Goal: Information Seeking & Learning: Learn about a topic

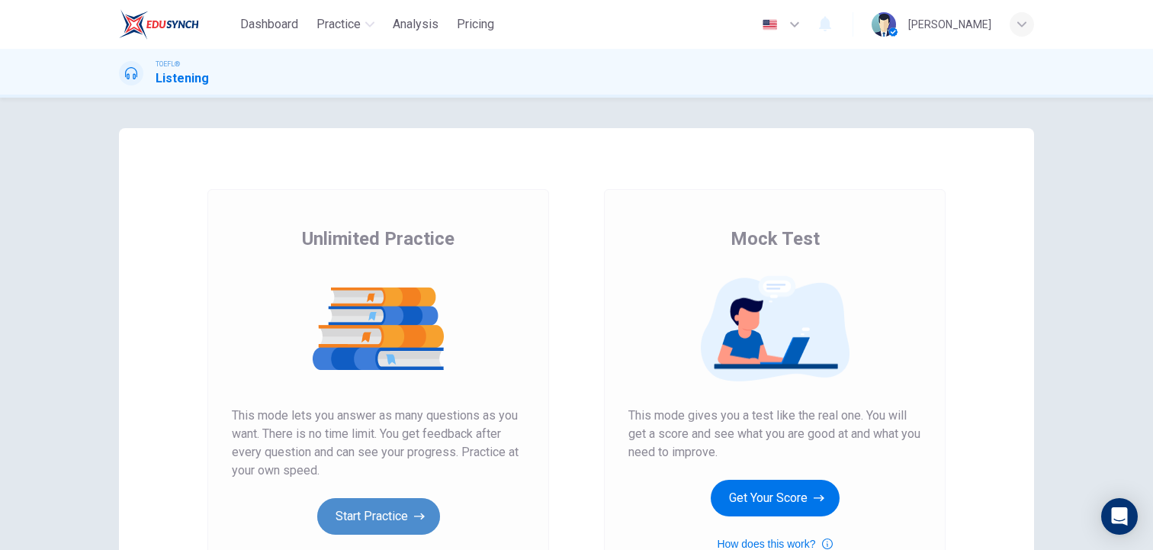
click at [393, 518] on button "Start Practice" at bounding box center [378, 516] width 123 height 37
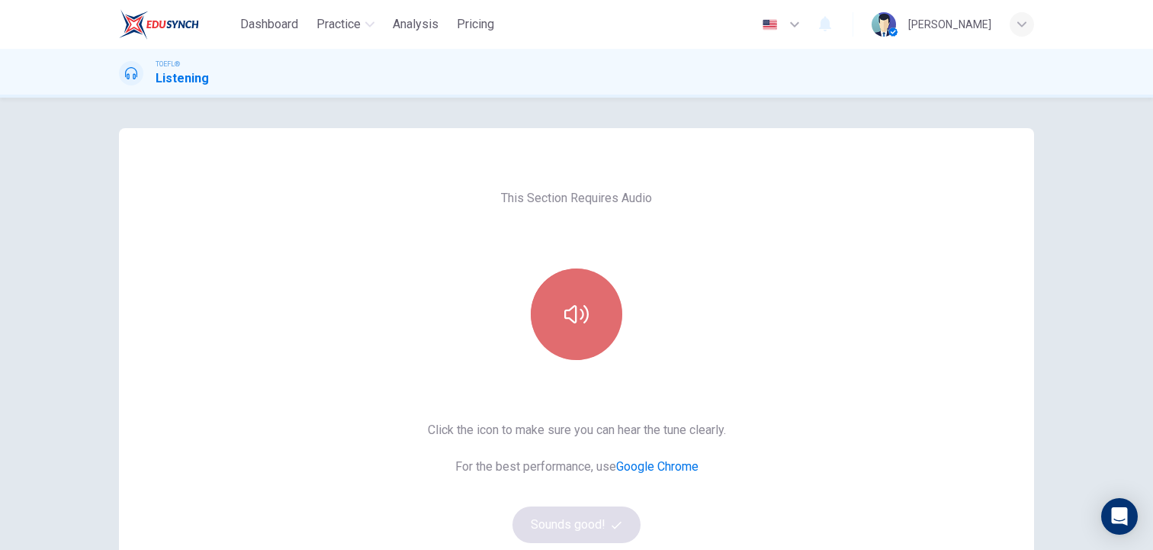
click at [582, 307] on icon "button" at bounding box center [576, 314] width 24 height 24
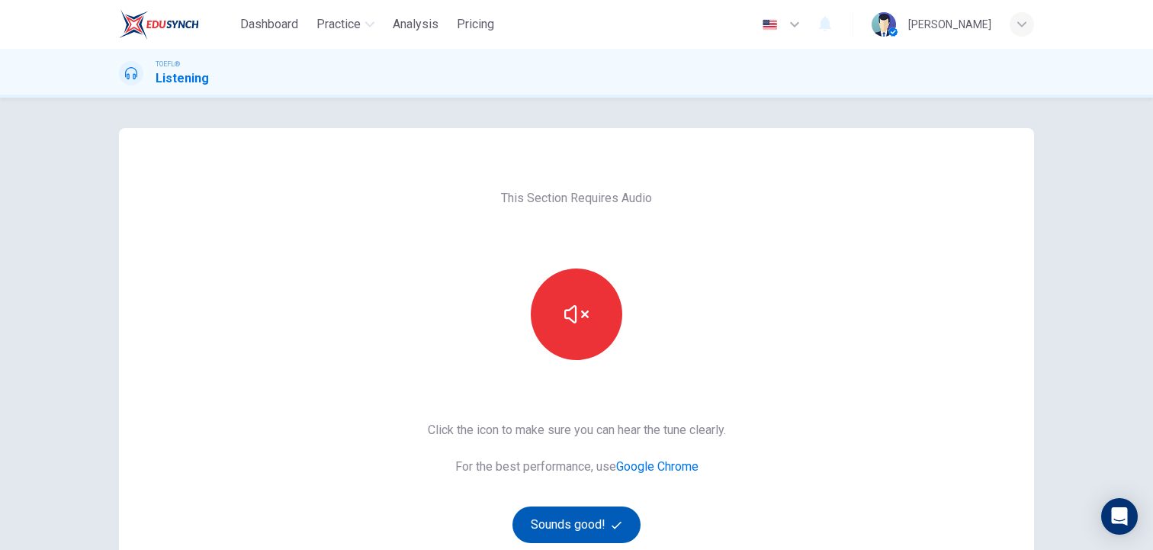
click at [601, 530] on button "Sounds good!" at bounding box center [576, 524] width 128 height 37
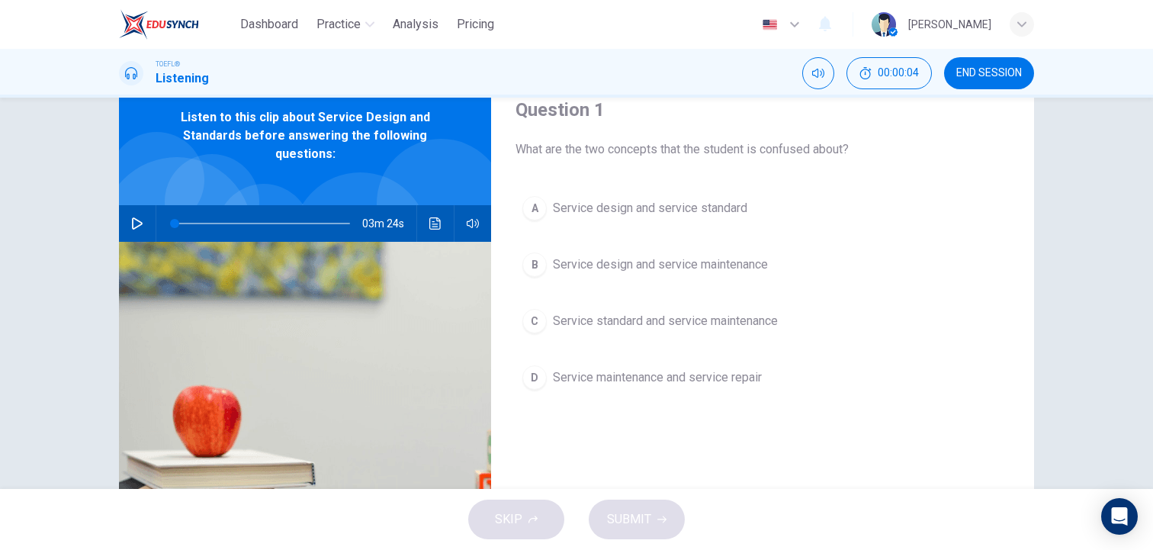
scroll to position [30, 0]
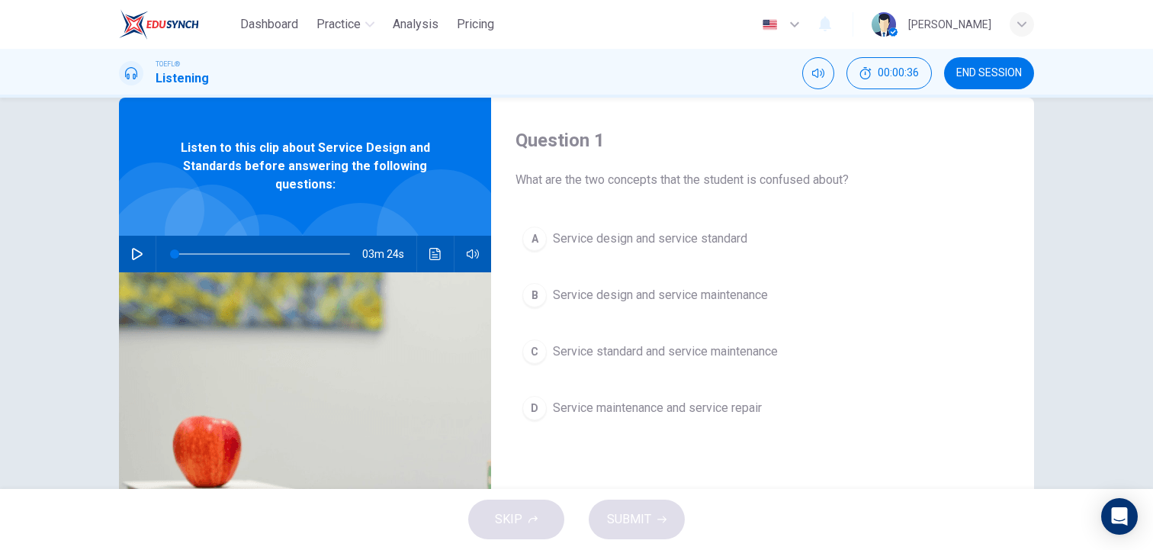
click at [139, 255] on icon "button" at bounding box center [137, 254] width 11 height 12
type input "0"
click at [533, 233] on div "A" at bounding box center [534, 238] width 24 height 24
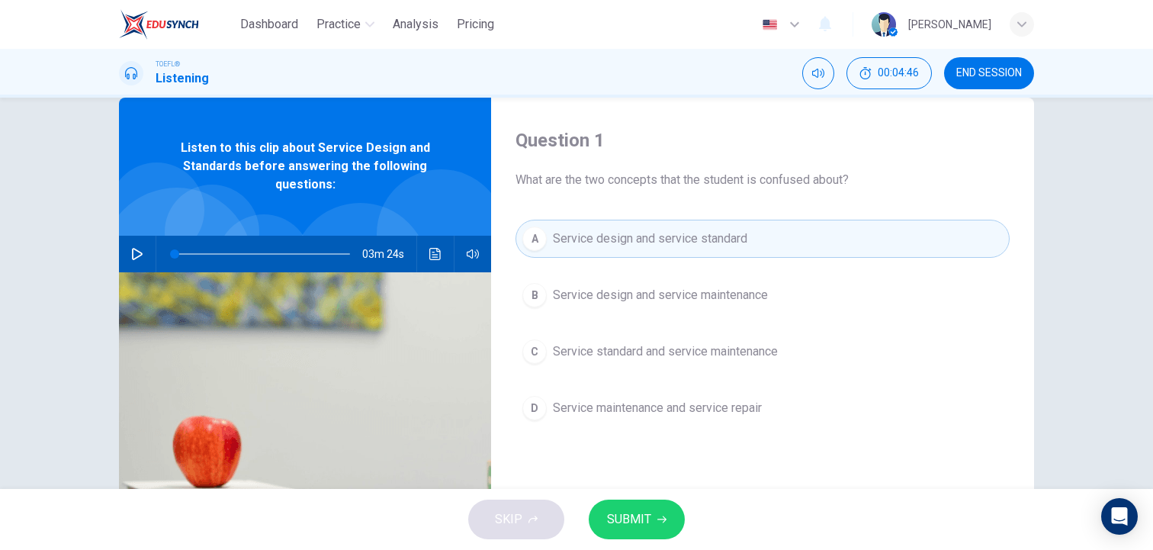
click at [650, 518] on button "SUBMIT" at bounding box center [637, 519] width 96 height 40
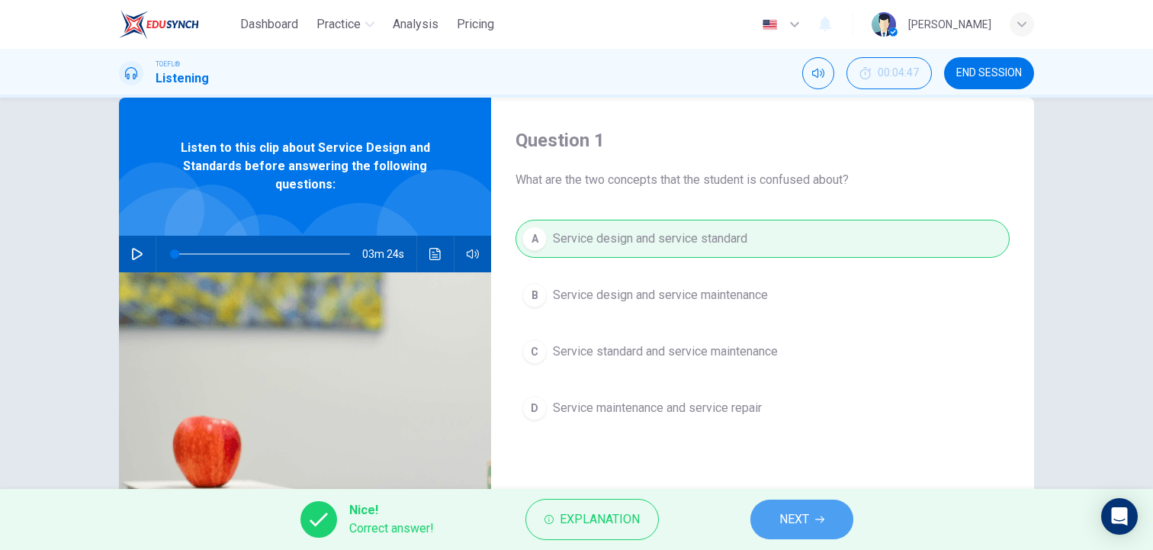
click at [784, 518] on span "NEXT" at bounding box center [794, 518] width 30 height 21
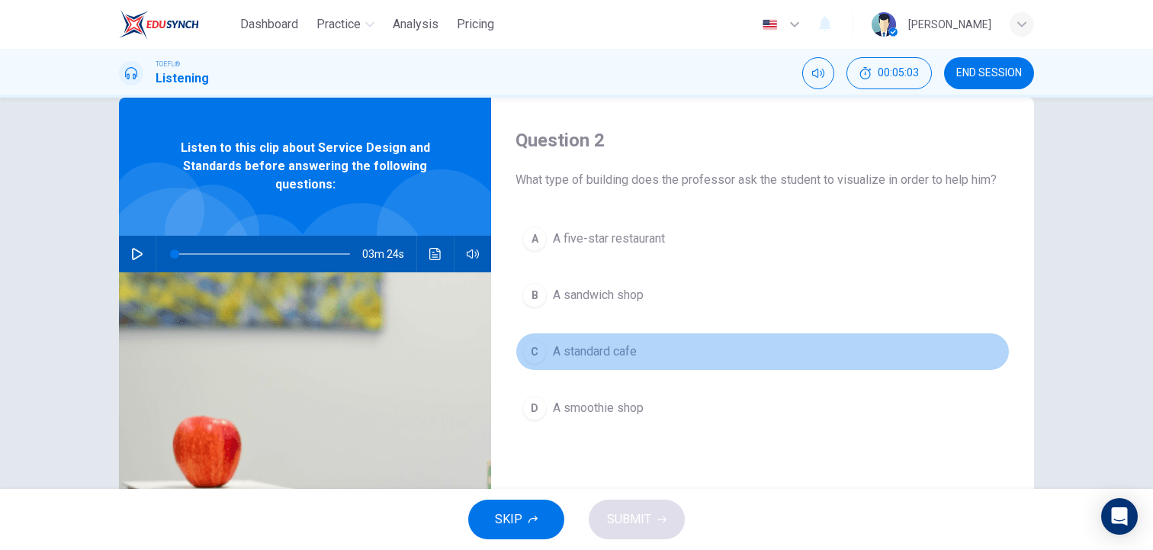
click at [540, 353] on div "C" at bounding box center [534, 351] width 24 height 24
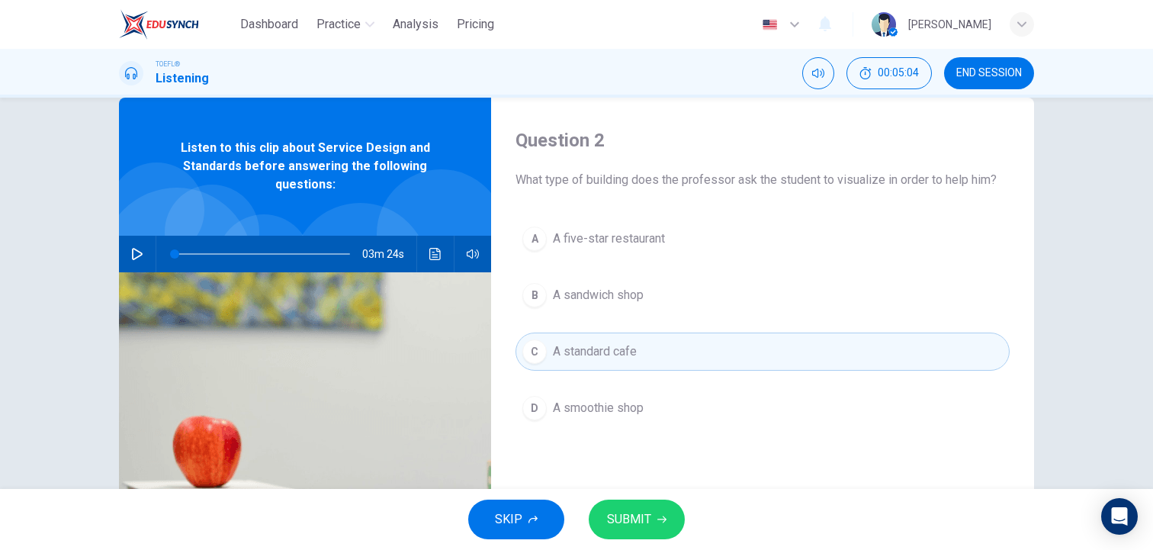
click at [646, 519] on span "SUBMIT" at bounding box center [629, 518] width 44 height 21
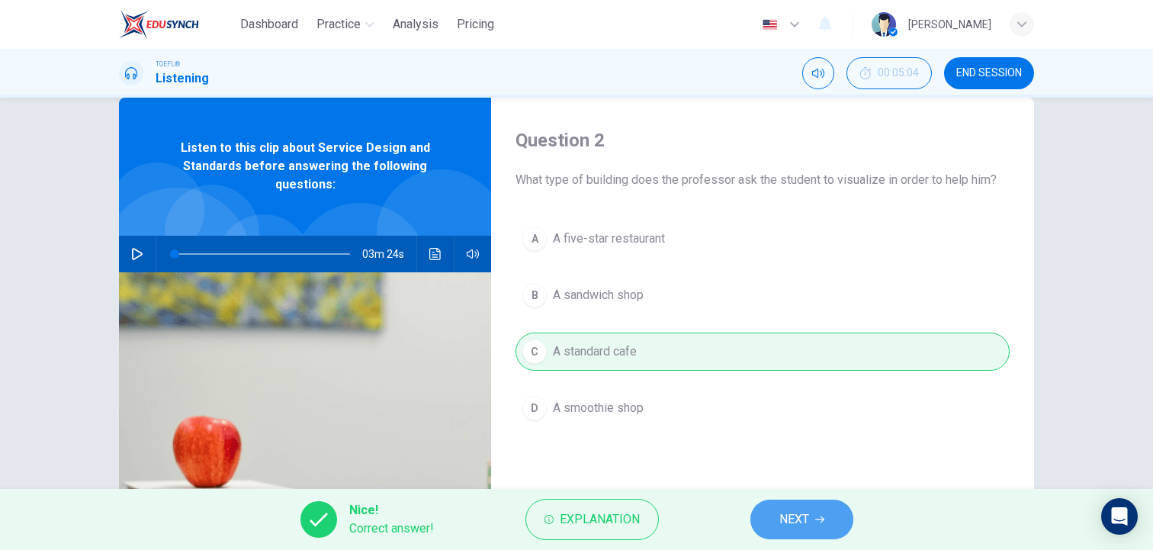
click at [783, 524] on span "NEXT" at bounding box center [794, 518] width 30 height 21
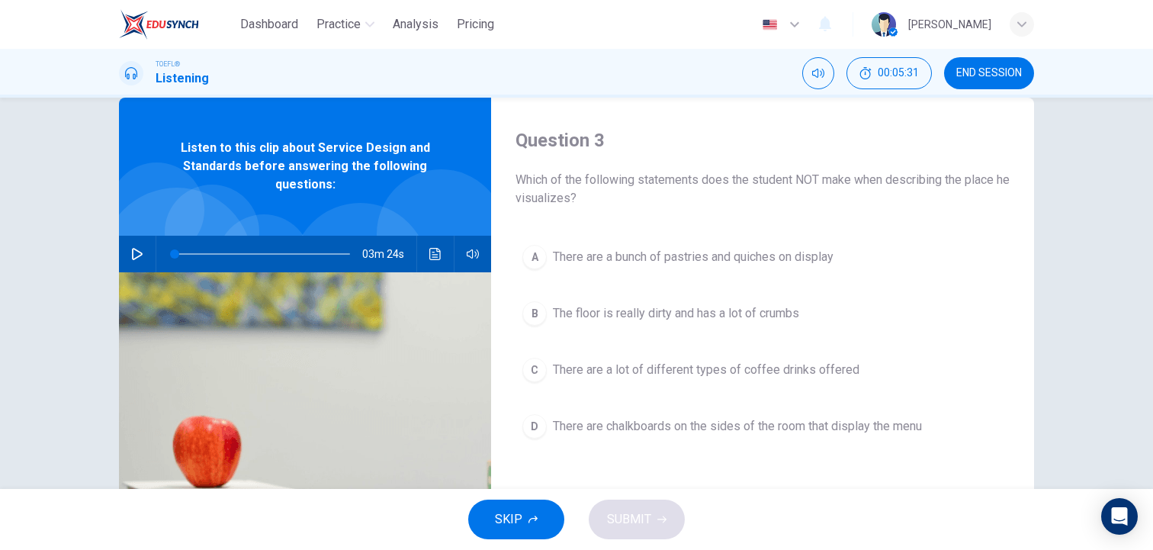
click at [529, 316] on div "B" at bounding box center [534, 313] width 24 height 24
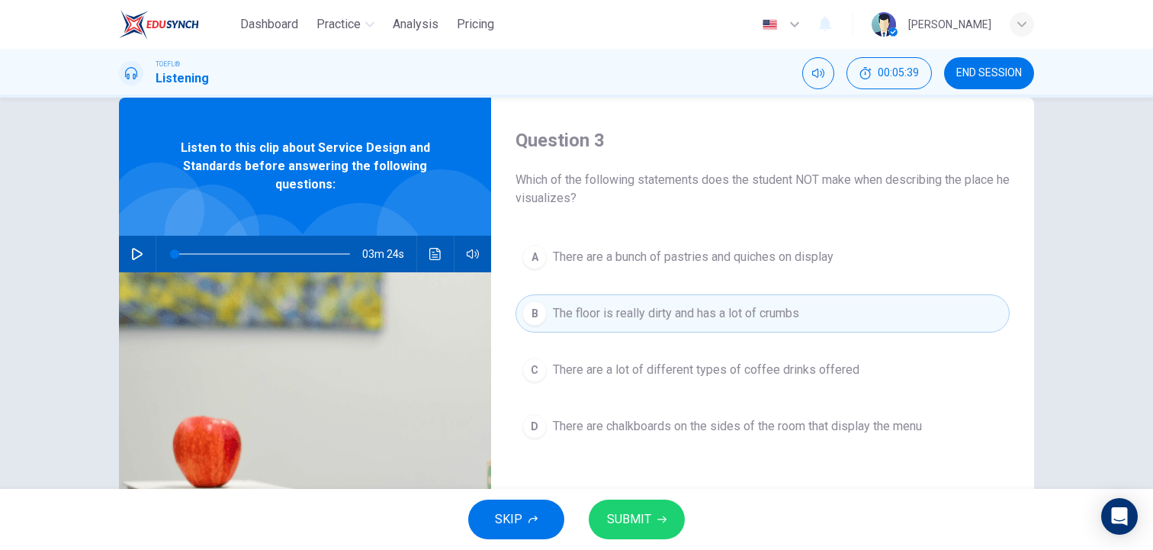
click at [619, 520] on span "SUBMIT" at bounding box center [629, 518] width 44 height 21
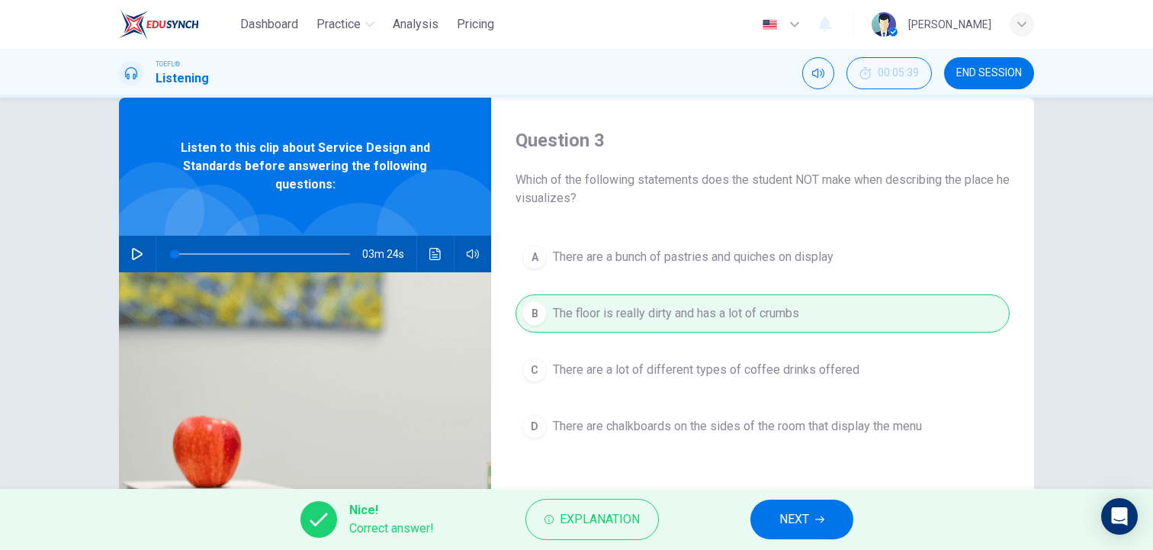
click at [797, 521] on span "NEXT" at bounding box center [794, 518] width 30 height 21
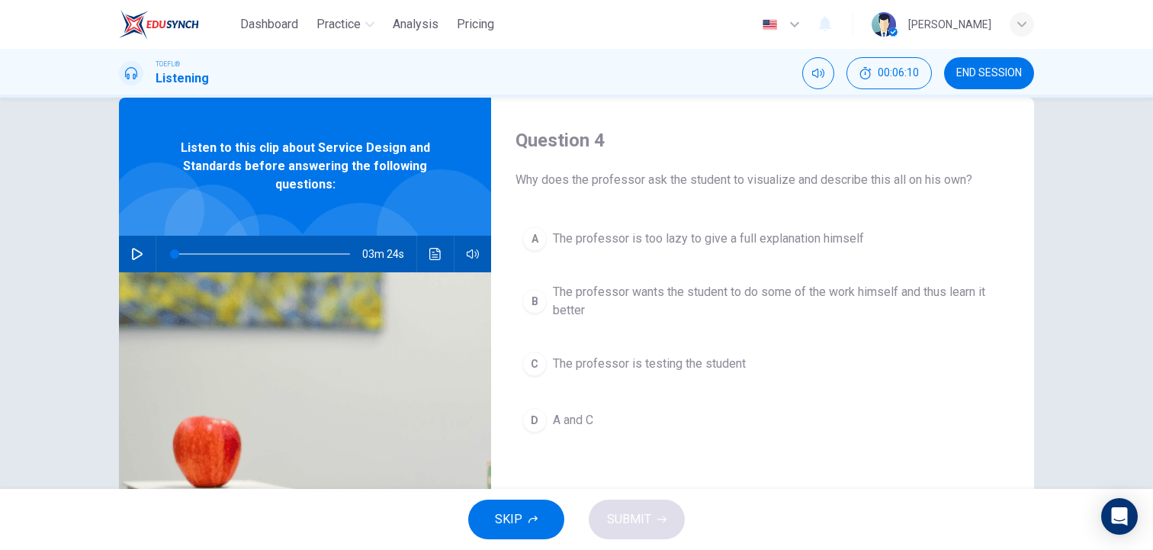
click at [538, 300] on div "B" at bounding box center [534, 301] width 24 height 24
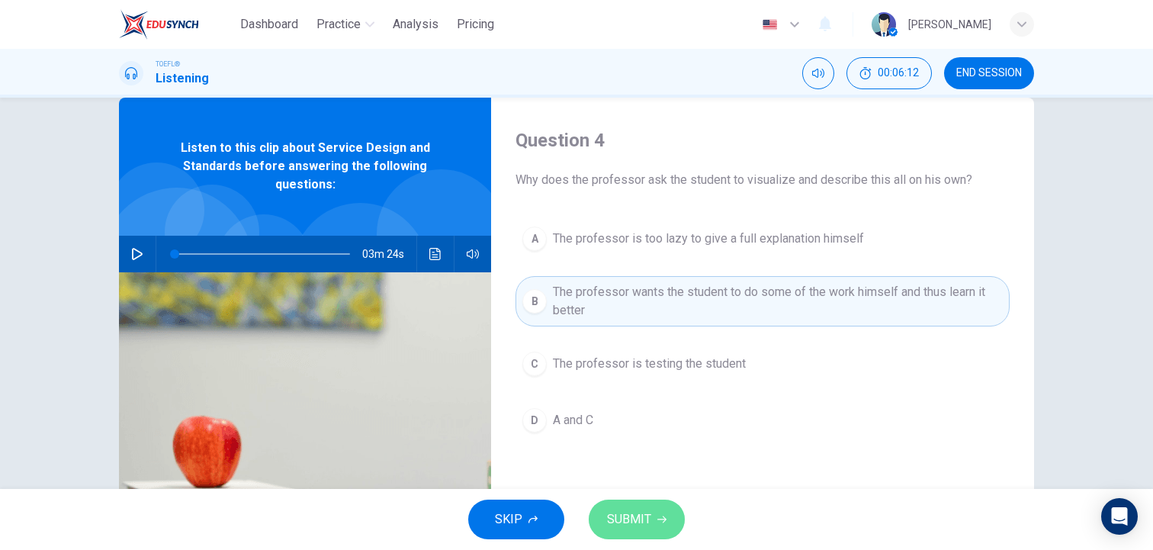
click at [635, 520] on span "SUBMIT" at bounding box center [629, 518] width 44 height 21
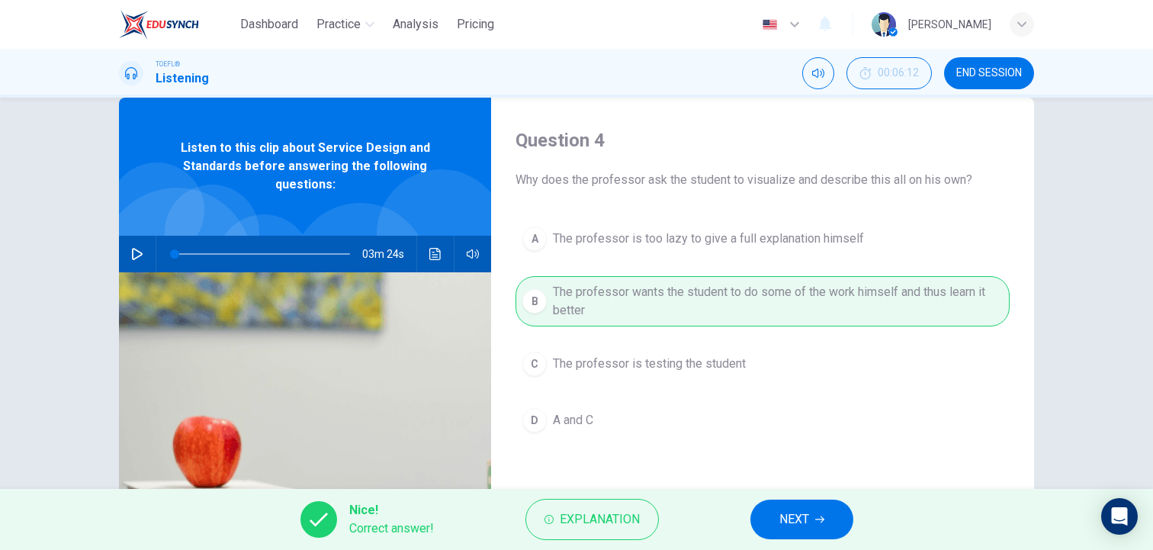
click at [810, 518] on button "NEXT" at bounding box center [801, 519] width 103 height 40
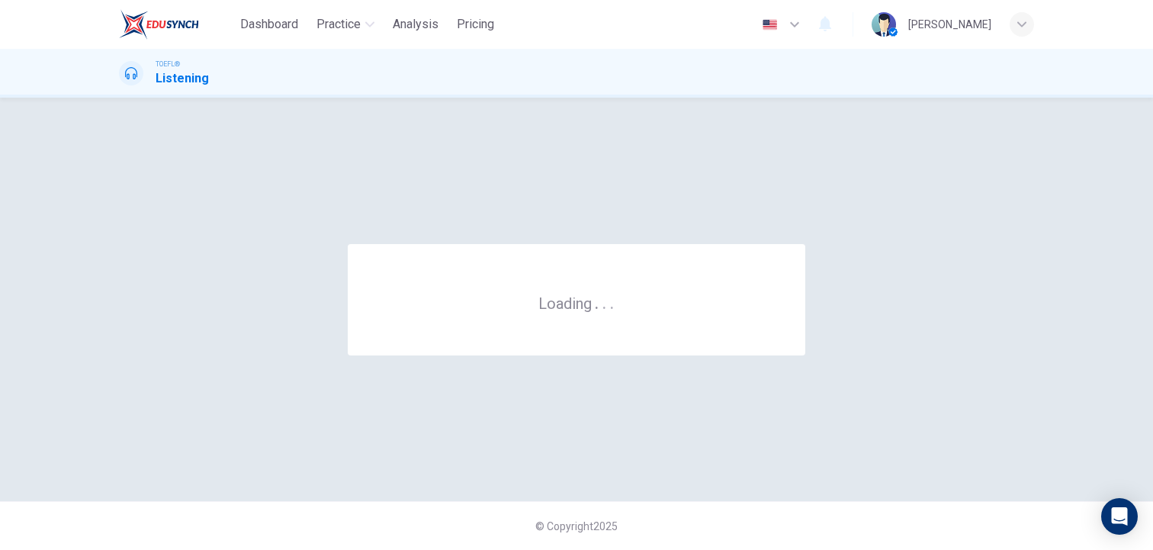
scroll to position [0, 0]
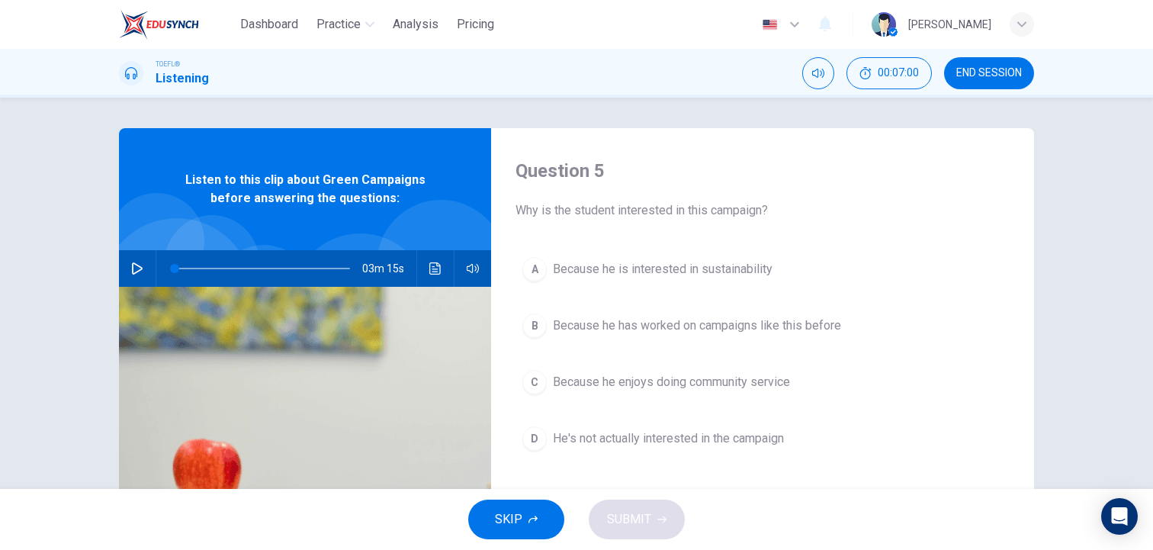
click at [142, 268] on icon "button" at bounding box center [137, 268] width 11 height 12
click at [530, 276] on div "A" at bounding box center [534, 269] width 24 height 24
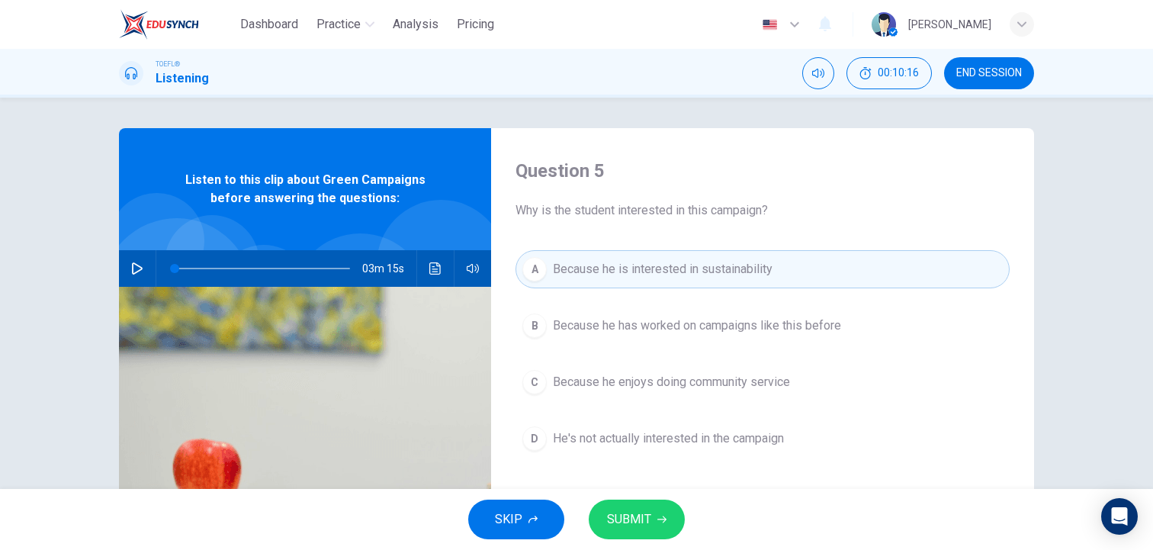
type input "0"
click at [620, 512] on span "SUBMIT" at bounding box center [629, 518] width 44 height 21
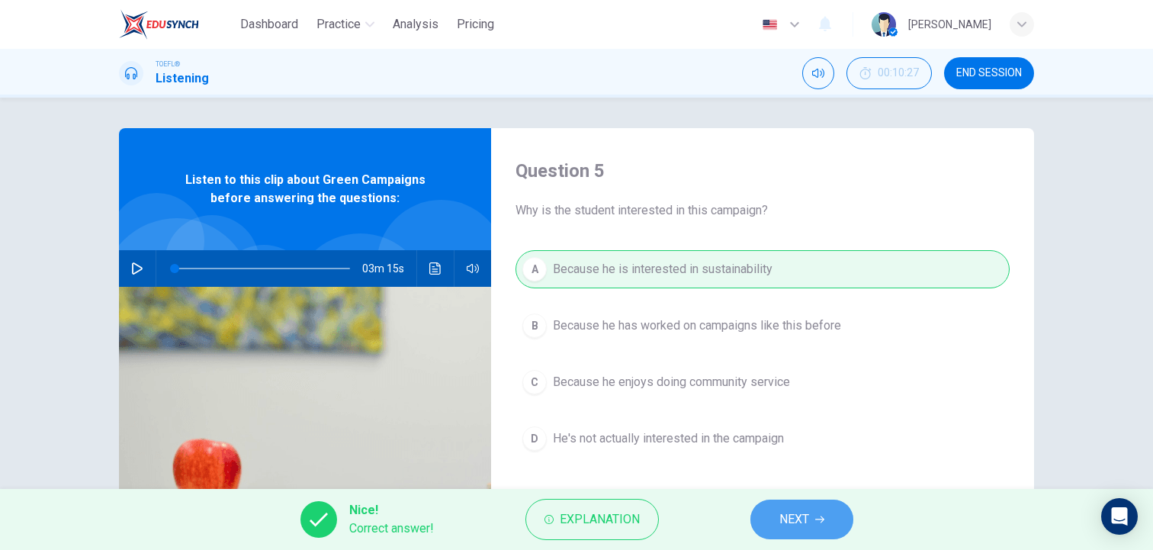
click at [783, 521] on span "NEXT" at bounding box center [794, 518] width 30 height 21
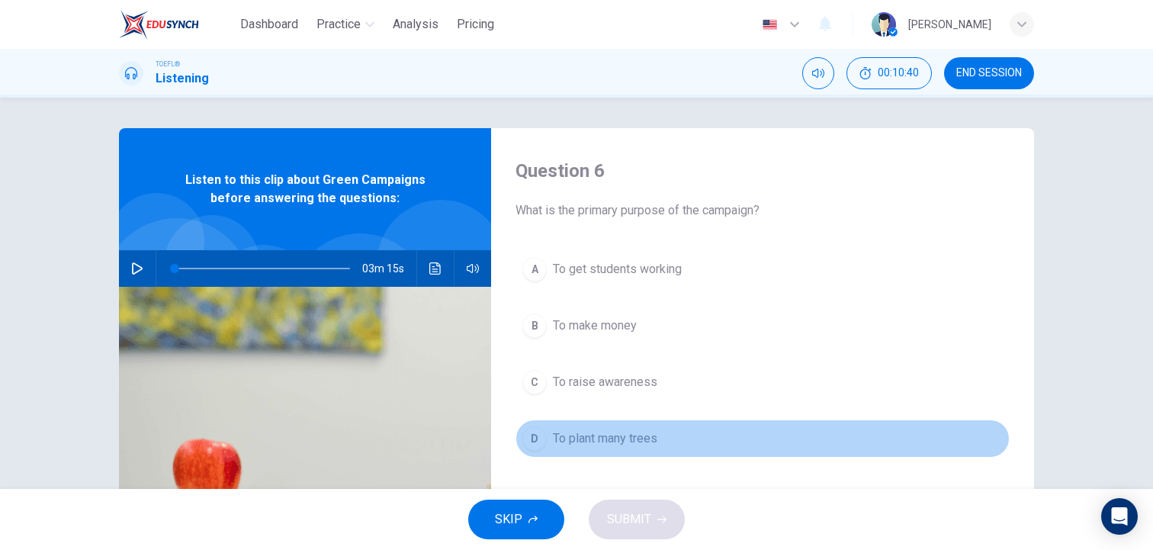
click at [539, 441] on div "D" at bounding box center [534, 438] width 24 height 24
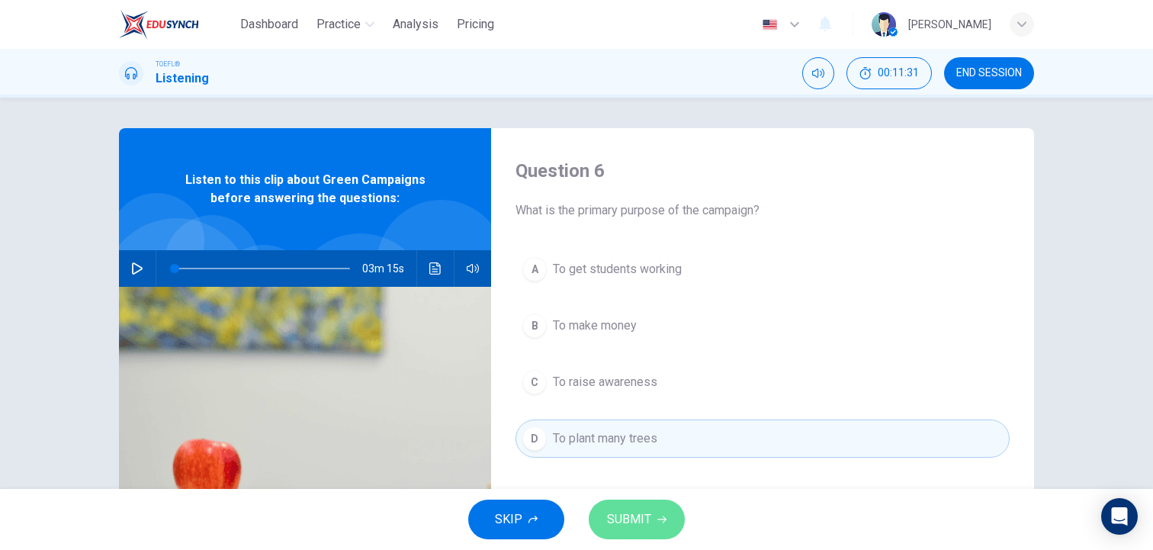
click at [633, 518] on span "SUBMIT" at bounding box center [629, 518] width 44 height 21
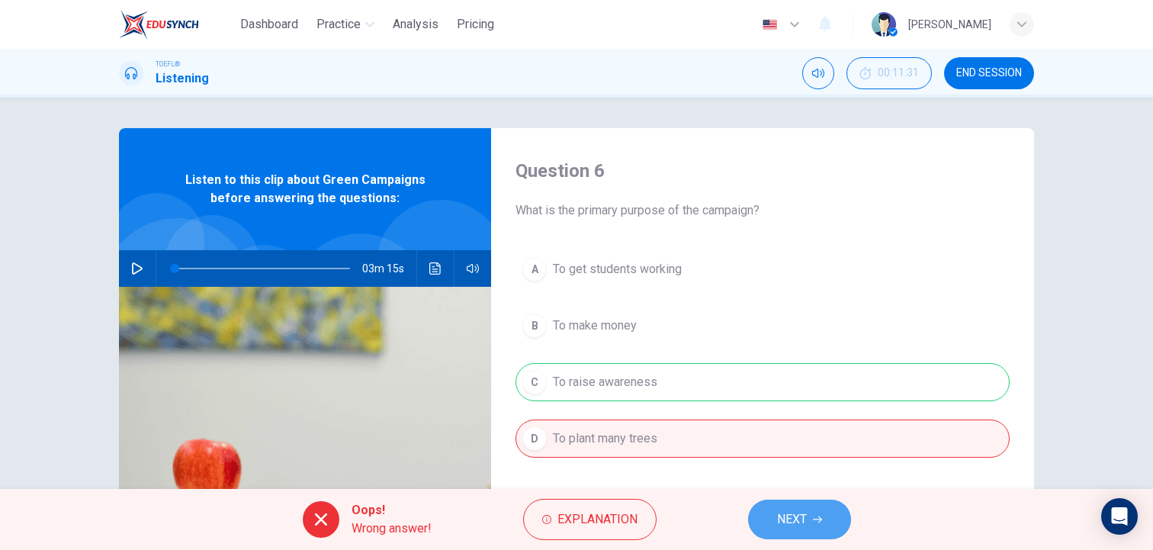
click at [785, 515] on span "NEXT" at bounding box center [792, 518] width 30 height 21
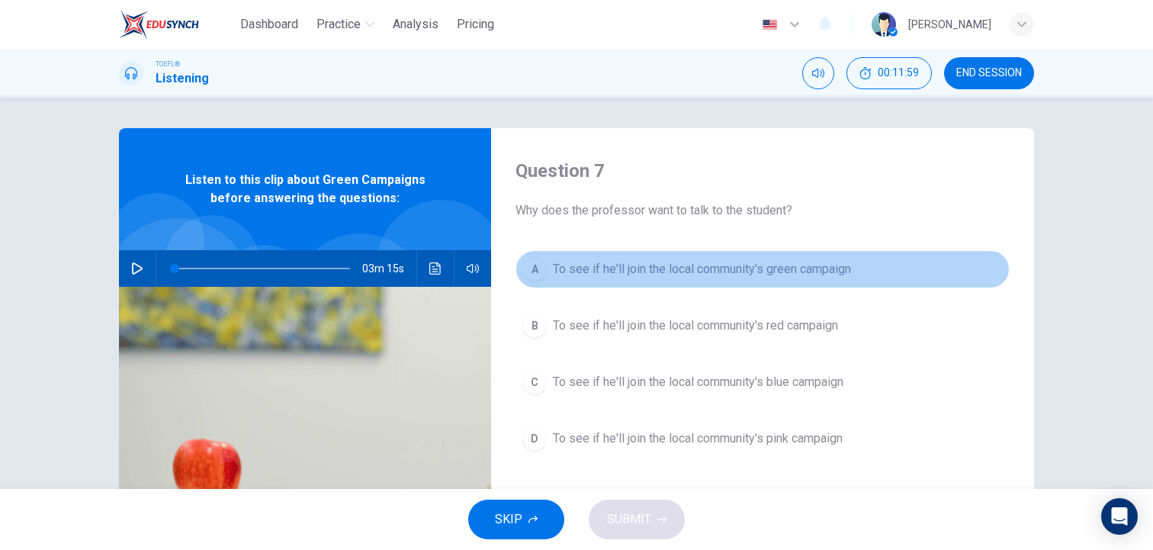
click at [530, 272] on div "A" at bounding box center [534, 269] width 24 height 24
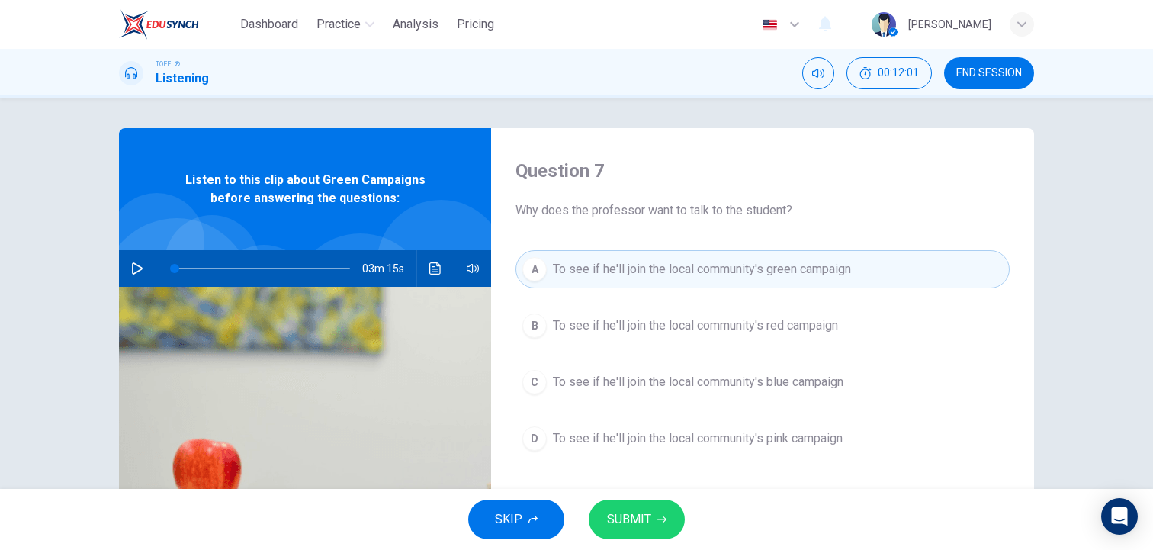
click at [630, 519] on span "SUBMIT" at bounding box center [629, 518] width 44 height 21
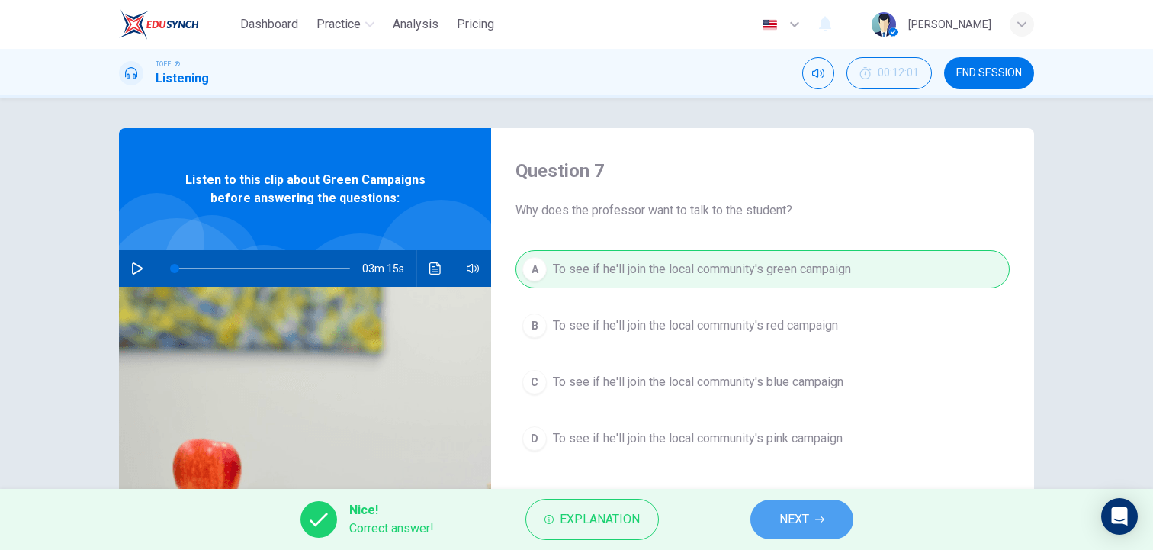
click at [790, 514] on span "NEXT" at bounding box center [794, 518] width 30 height 21
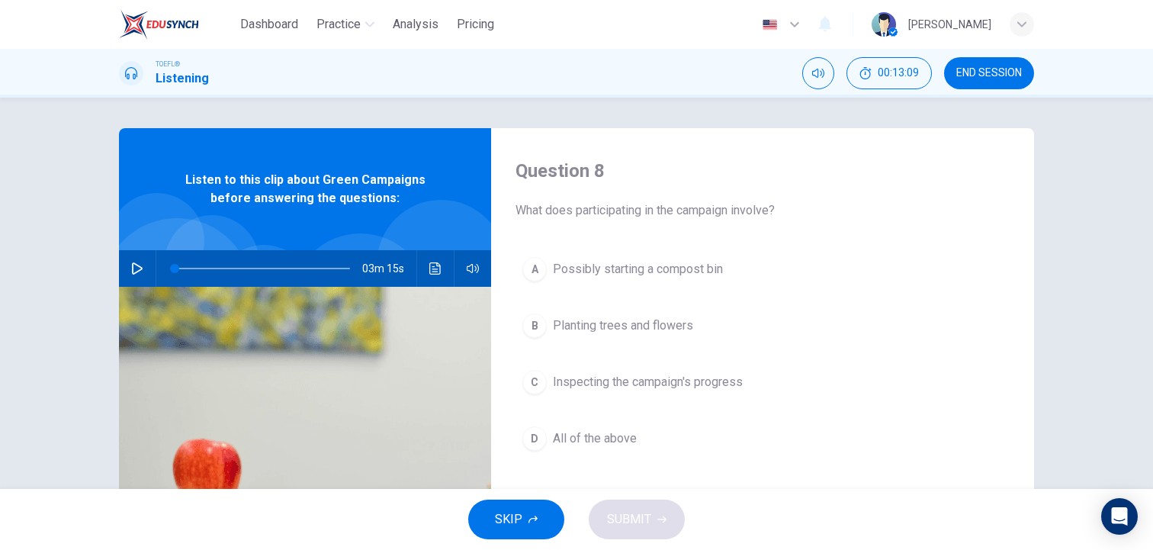
click at [539, 321] on div "B" at bounding box center [534, 325] width 24 height 24
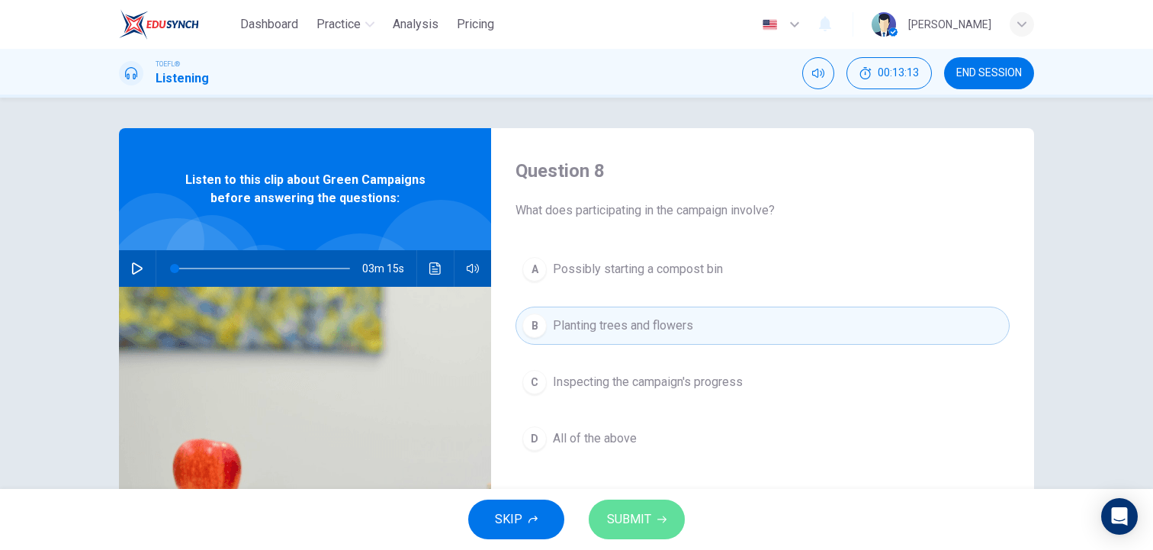
click at [607, 518] on span "SUBMIT" at bounding box center [629, 518] width 44 height 21
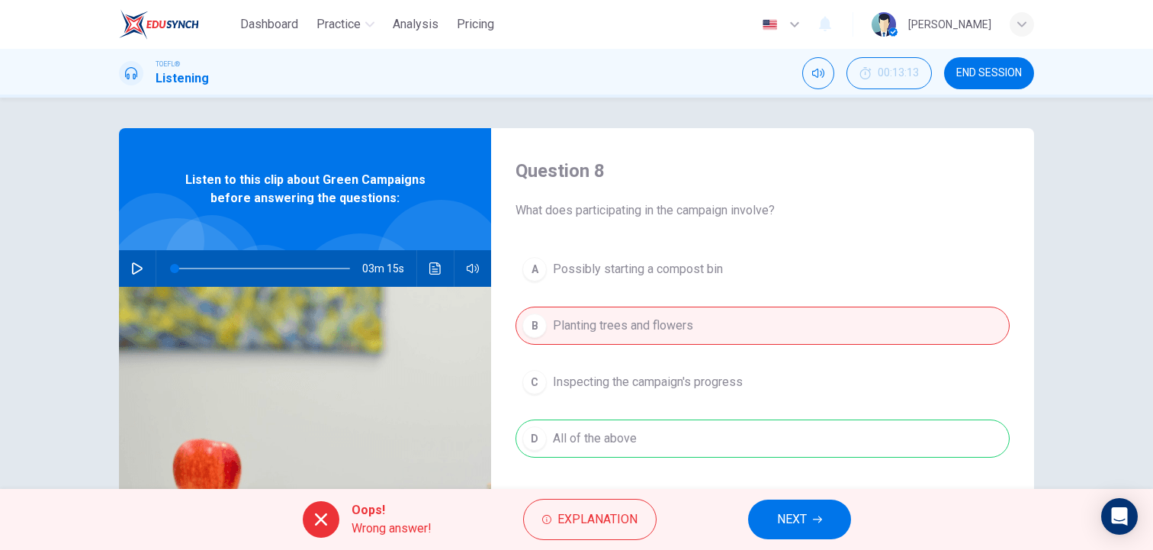
click at [793, 511] on span "NEXT" at bounding box center [792, 518] width 30 height 21
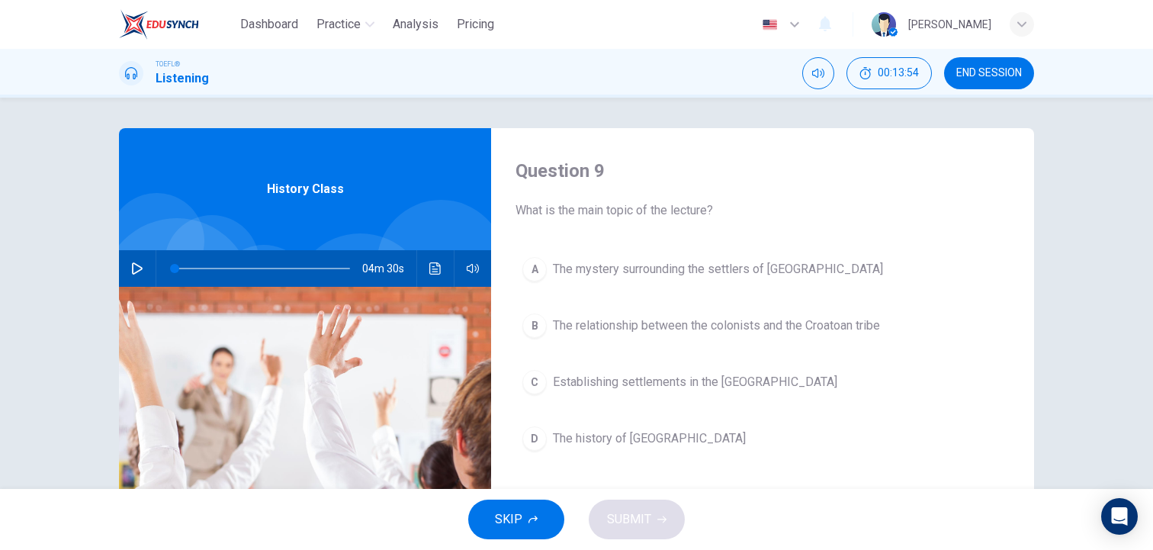
click at [137, 267] on icon "button" at bounding box center [137, 268] width 12 height 12
click at [543, 436] on div "D" at bounding box center [534, 438] width 24 height 24
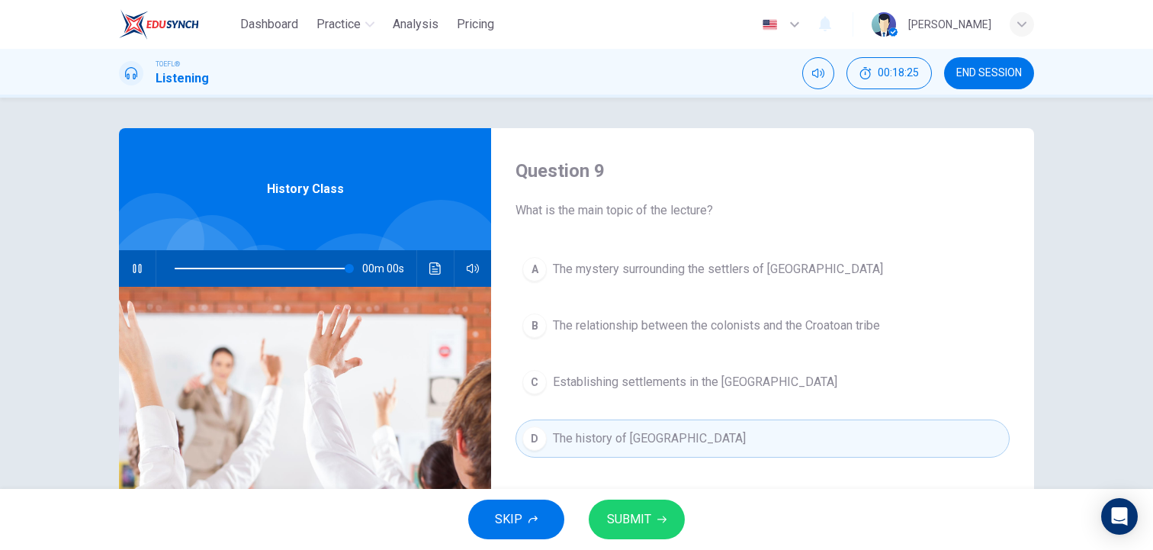
type input "0"
click at [632, 521] on span "SUBMIT" at bounding box center [629, 518] width 44 height 21
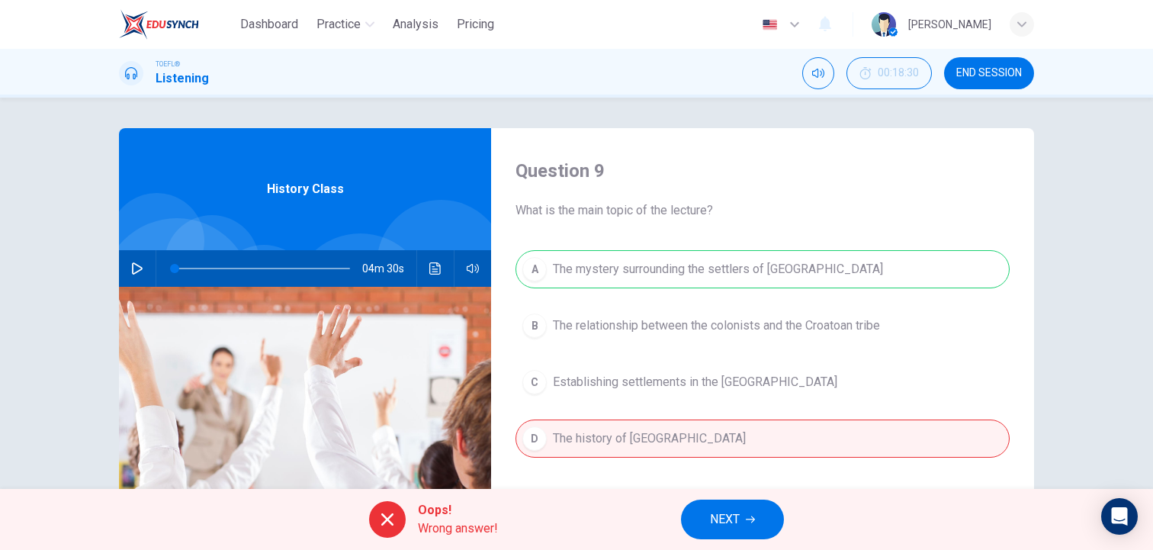
click at [719, 518] on span "NEXT" at bounding box center [725, 518] width 30 height 21
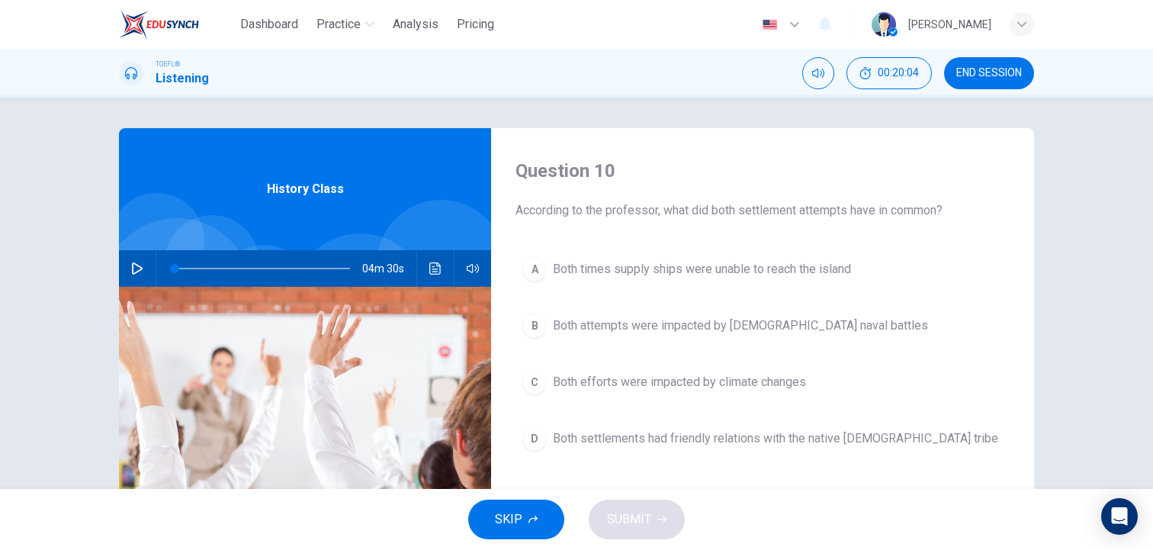
click at [539, 275] on div "A" at bounding box center [534, 269] width 24 height 24
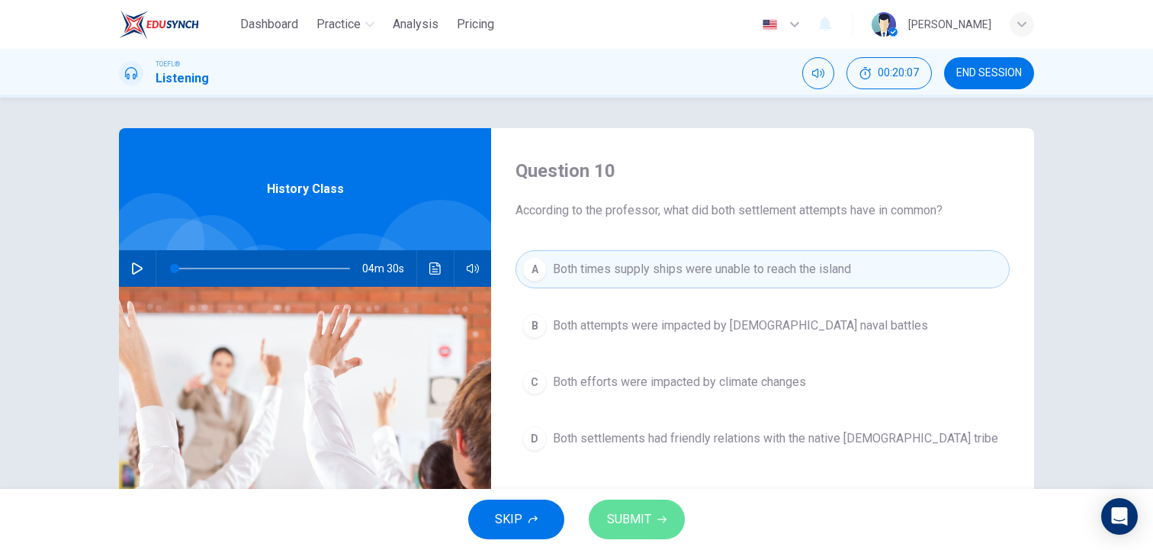
click at [658, 515] on icon "button" at bounding box center [661, 519] width 9 height 9
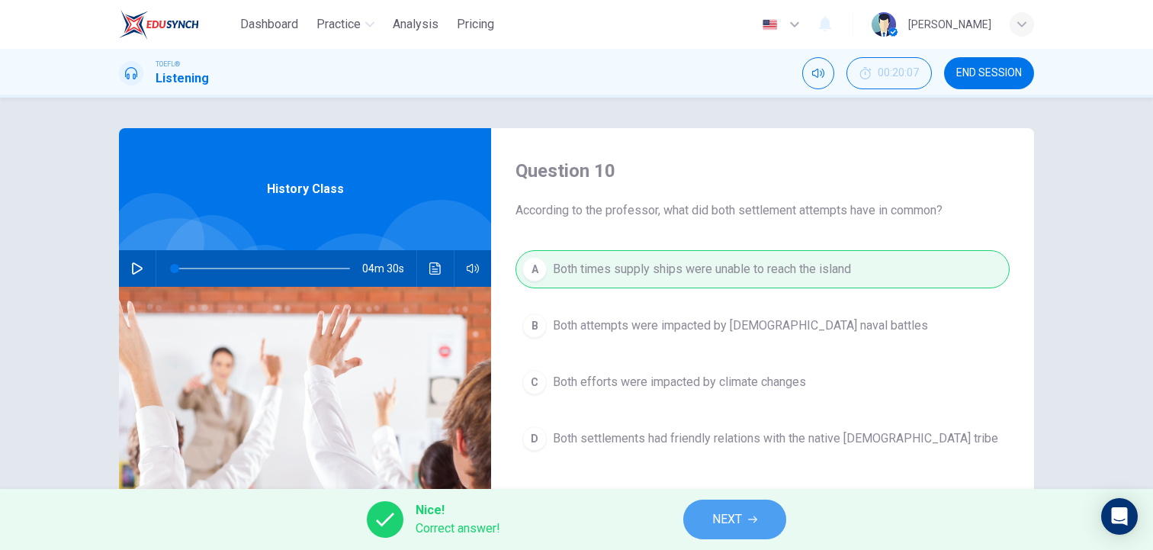
click at [748, 520] on button "NEXT" at bounding box center [734, 519] width 103 height 40
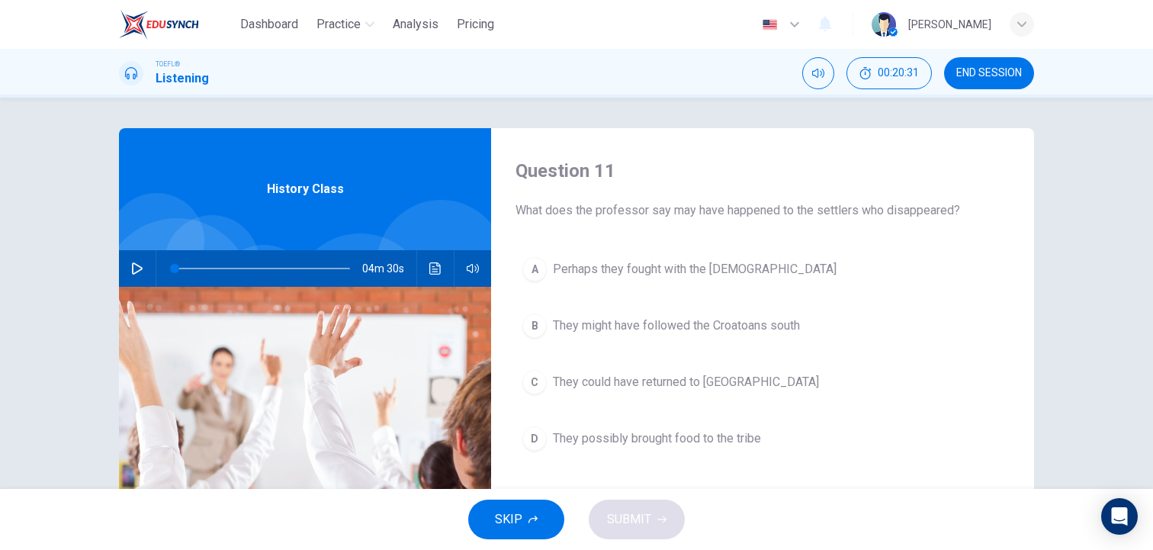
click at [550, 383] on button "C They could have returned to [GEOGRAPHIC_DATA]" at bounding box center [762, 382] width 494 height 38
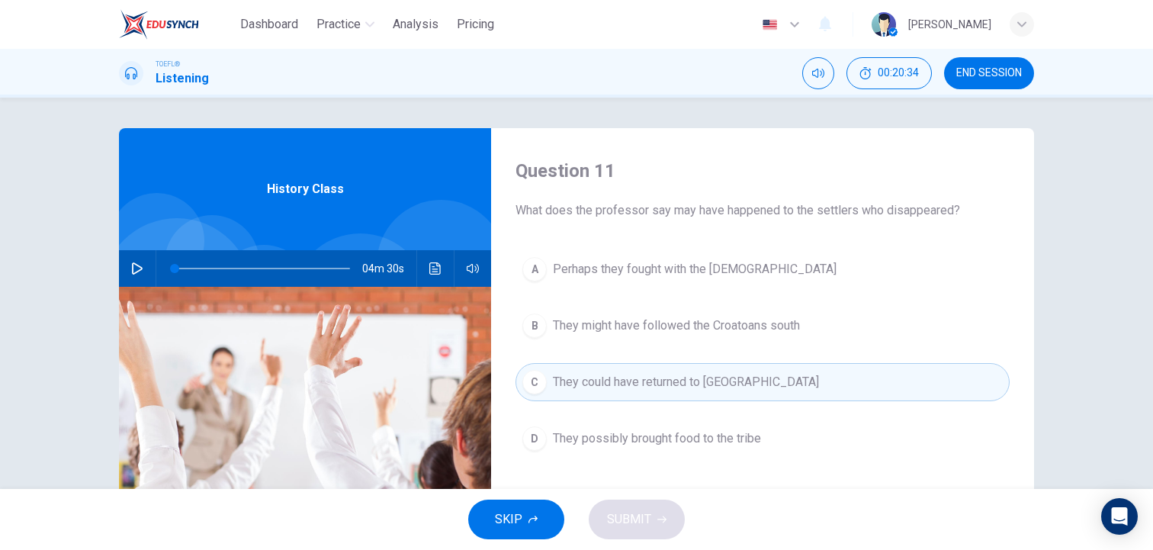
click at [646, 521] on div "SKIP SUBMIT" at bounding box center [576, 519] width 1153 height 61
click at [641, 520] on div "SKIP SUBMIT" at bounding box center [576, 519] width 1153 height 61
click at [633, 331] on span "They might have followed the Croatoans south" at bounding box center [676, 325] width 247 height 18
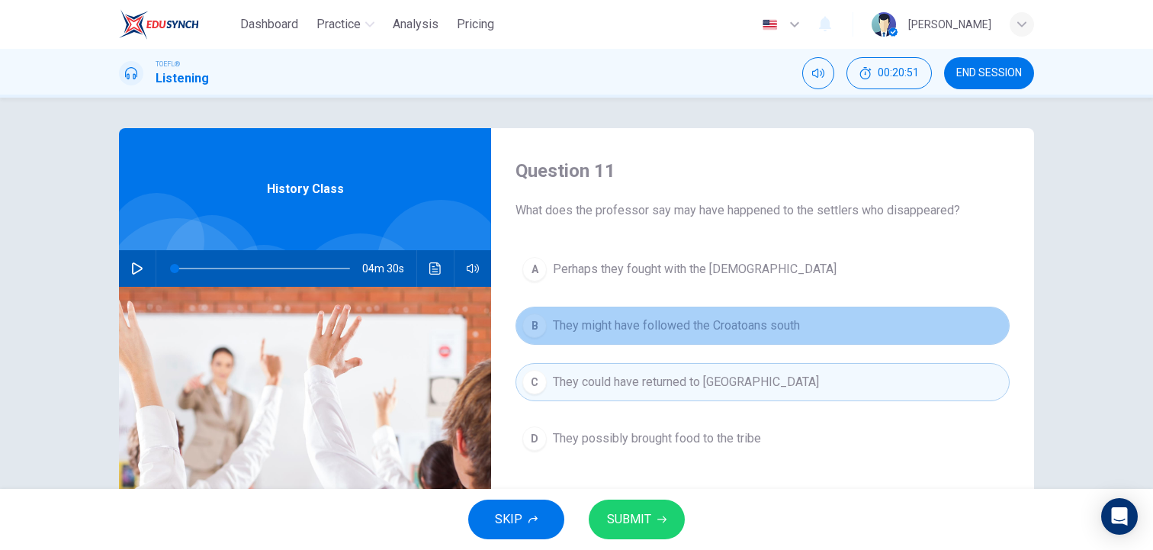
click at [672, 321] on span "They might have followed the Croatoans south" at bounding box center [676, 325] width 247 height 18
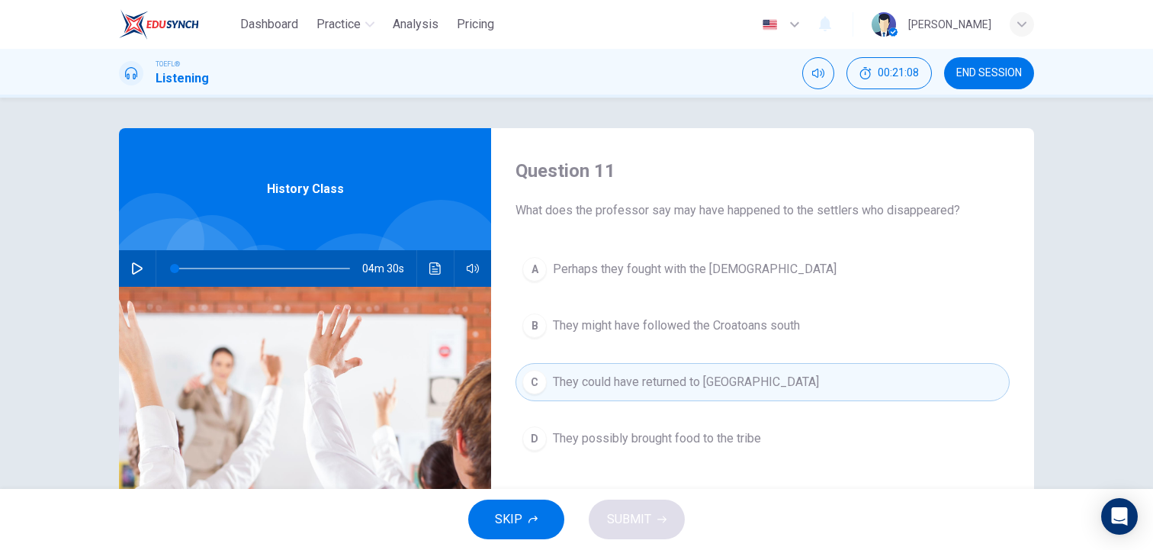
click at [641, 440] on span "They possibly brought food to the tribe" at bounding box center [657, 438] width 208 height 18
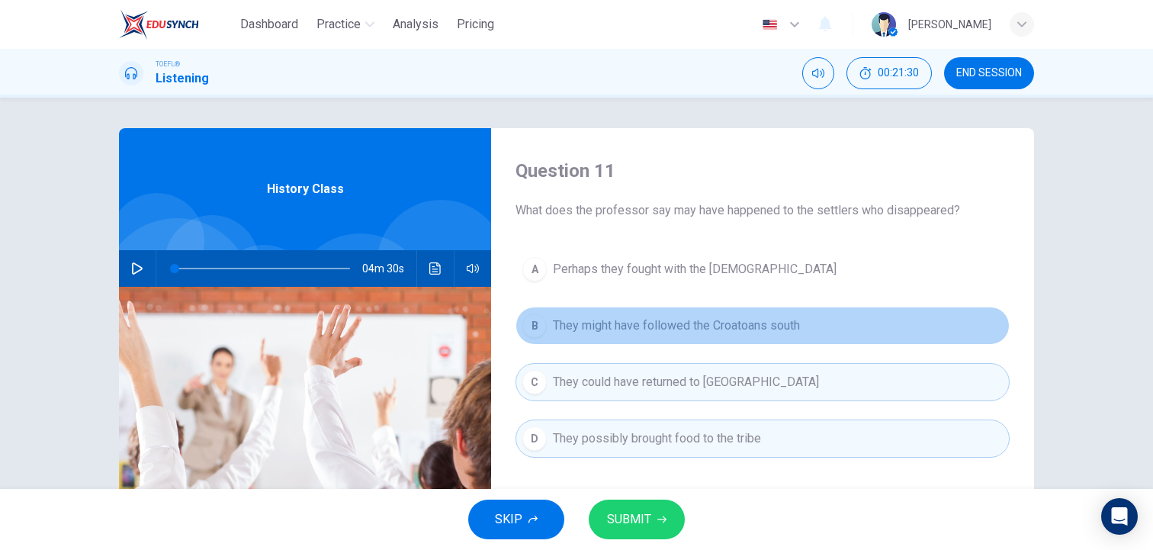
click at [634, 324] on span "They might have followed the Croatoans south" at bounding box center [676, 325] width 247 height 18
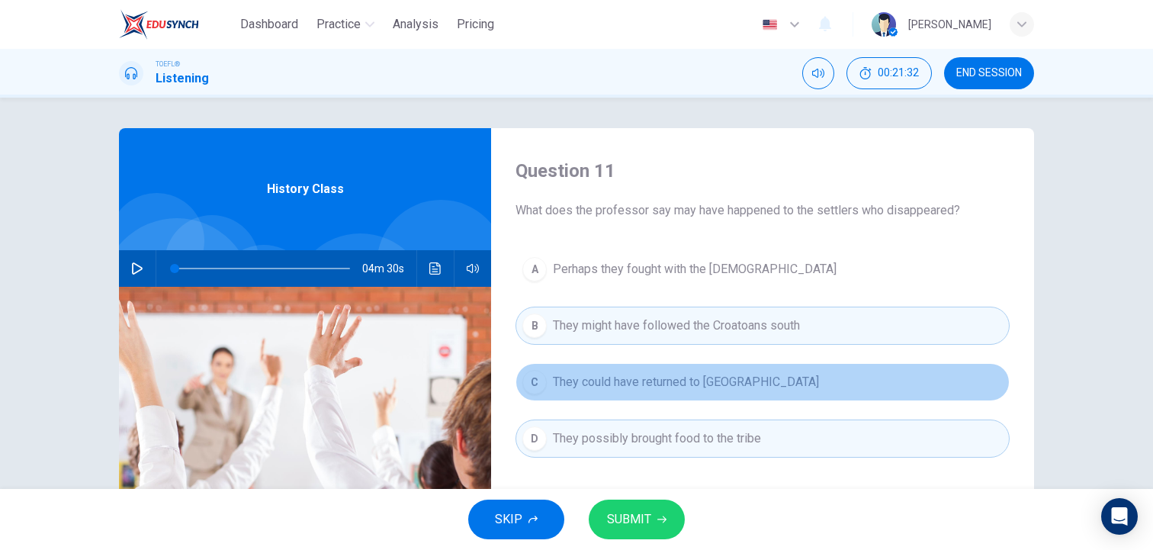
click at [625, 383] on span "They could have returned to [GEOGRAPHIC_DATA]" at bounding box center [686, 382] width 266 height 18
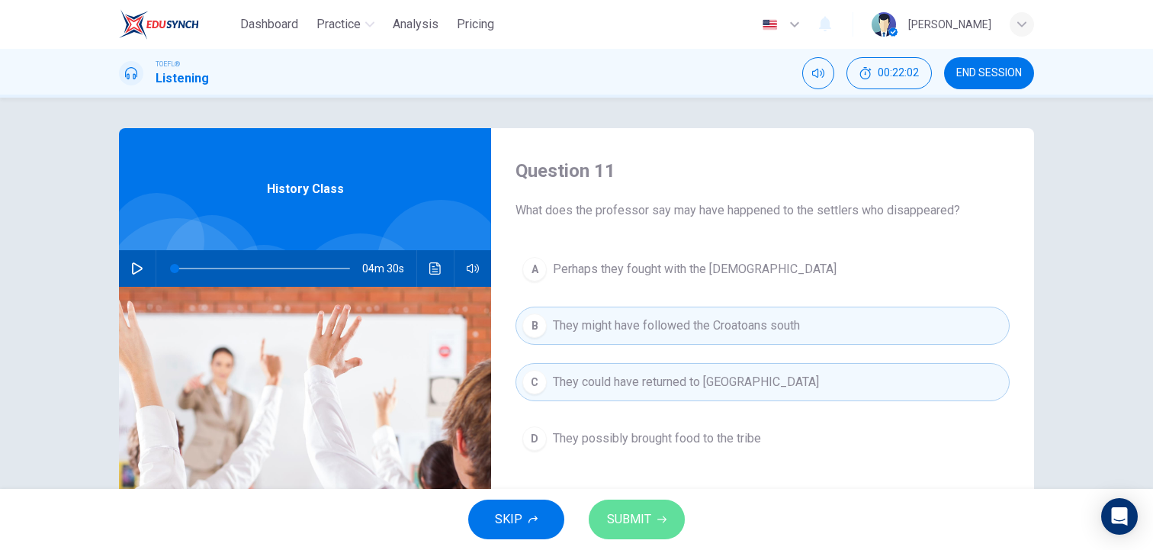
click at [615, 521] on span "SUBMIT" at bounding box center [629, 518] width 44 height 21
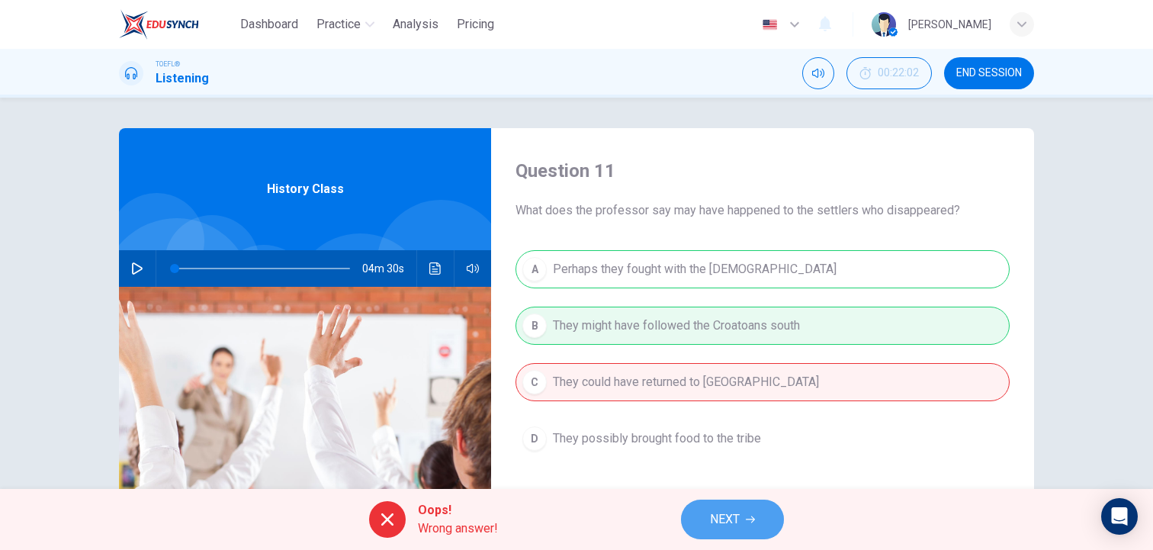
click at [712, 522] on span "NEXT" at bounding box center [725, 518] width 30 height 21
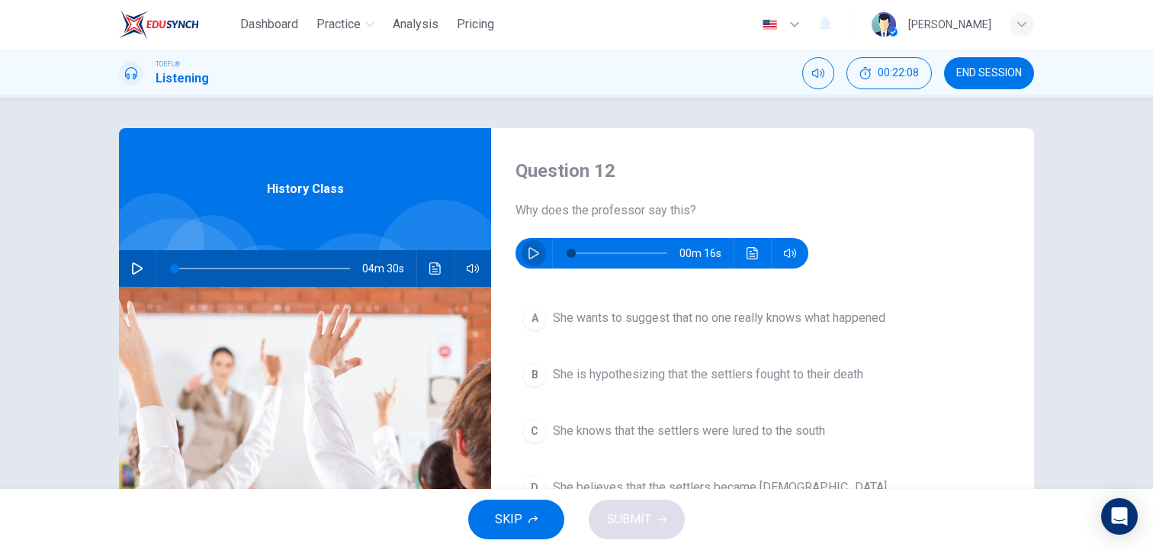
click at [531, 253] on icon "button" at bounding box center [534, 253] width 12 height 12
type input "0"
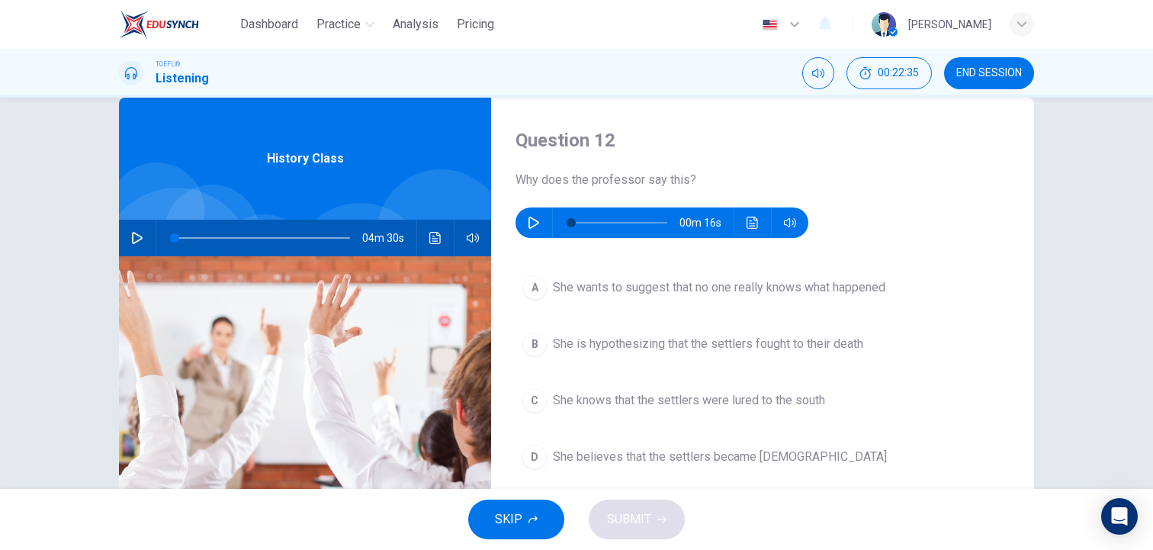
scroll to position [61, 0]
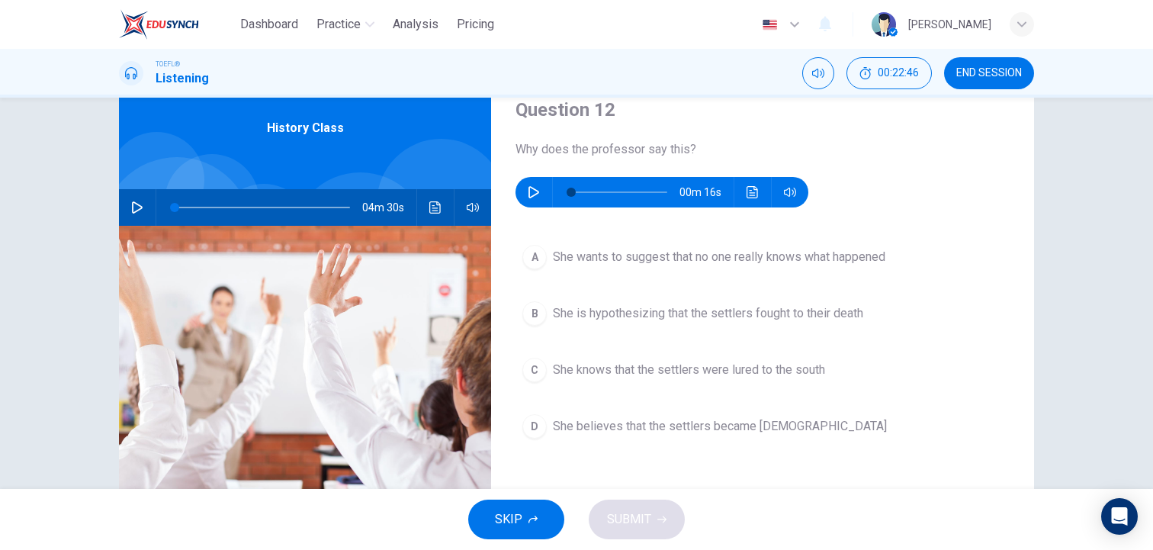
click at [535, 193] on icon "button" at bounding box center [534, 192] width 12 height 12
type input "0"
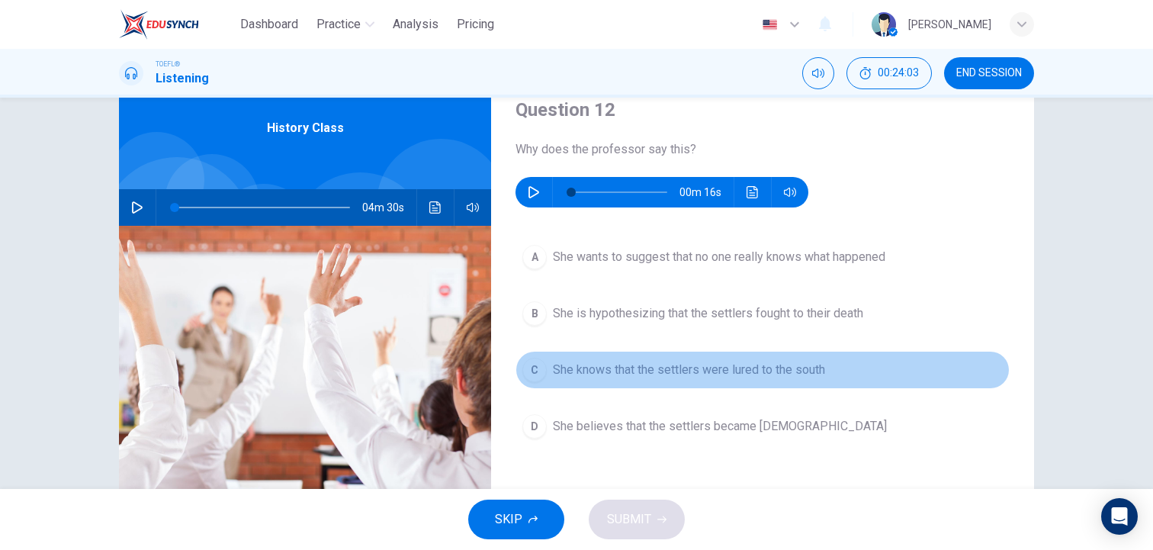
click at [541, 369] on div "C" at bounding box center [534, 370] width 24 height 24
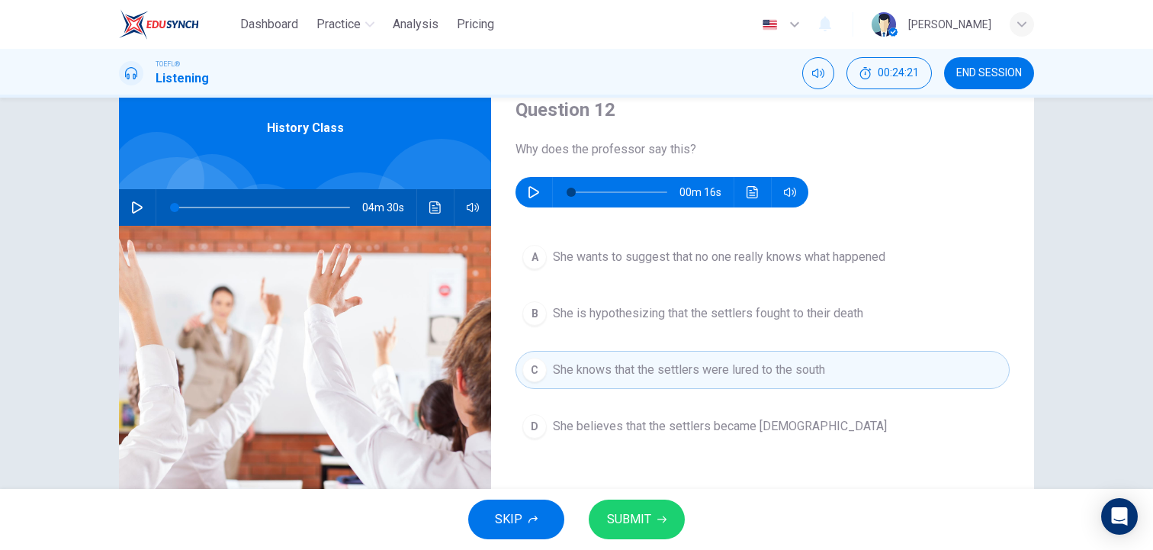
click at [527, 432] on div "D" at bounding box center [534, 426] width 24 height 24
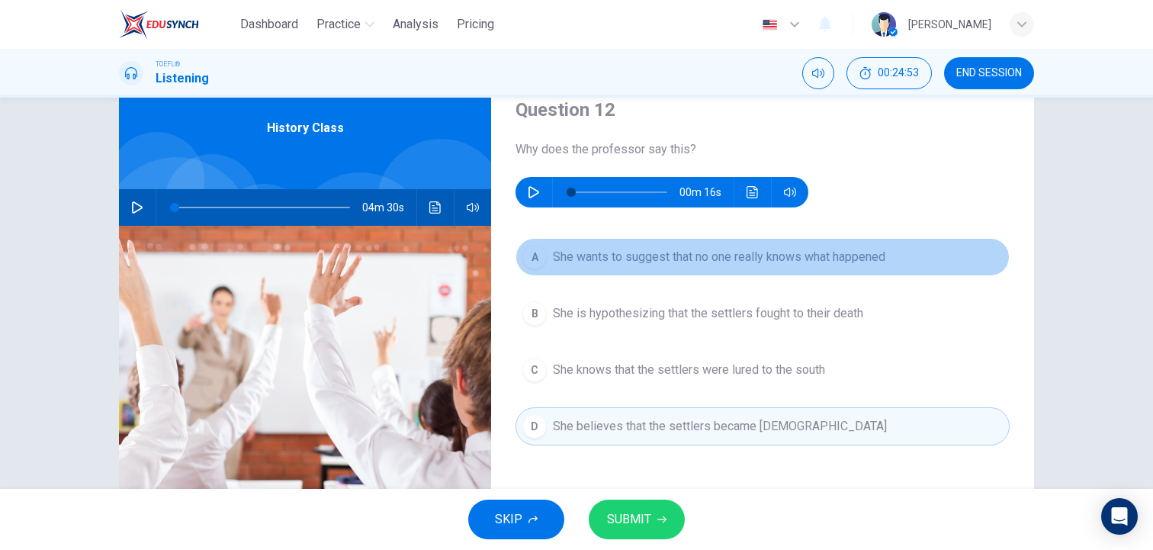
click at [540, 258] on div "A" at bounding box center [534, 257] width 24 height 24
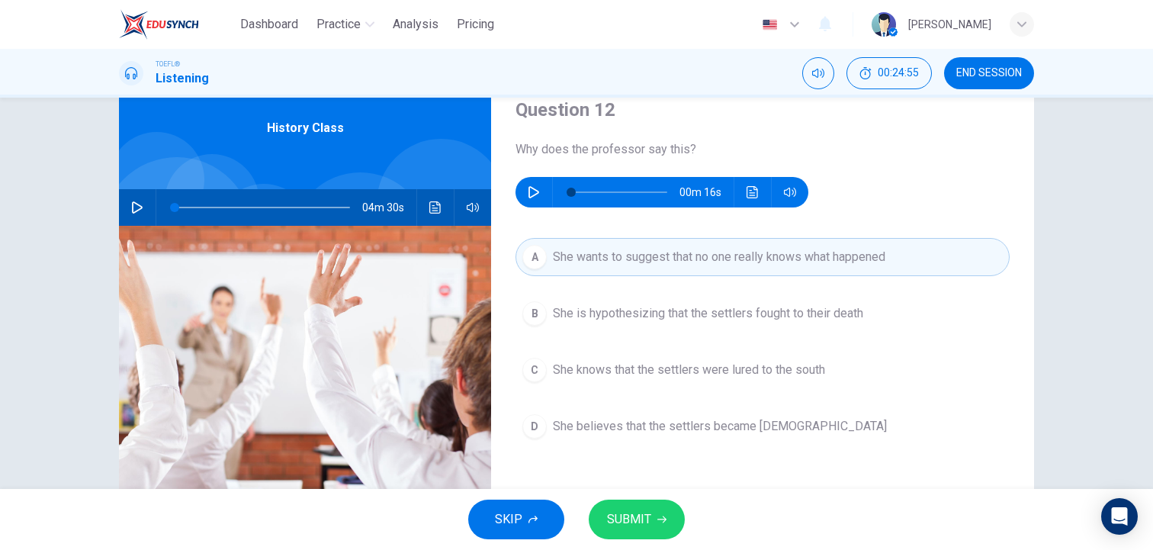
click at [656, 513] on button "SUBMIT" at bounding box center [637, 519] width 96 height 40
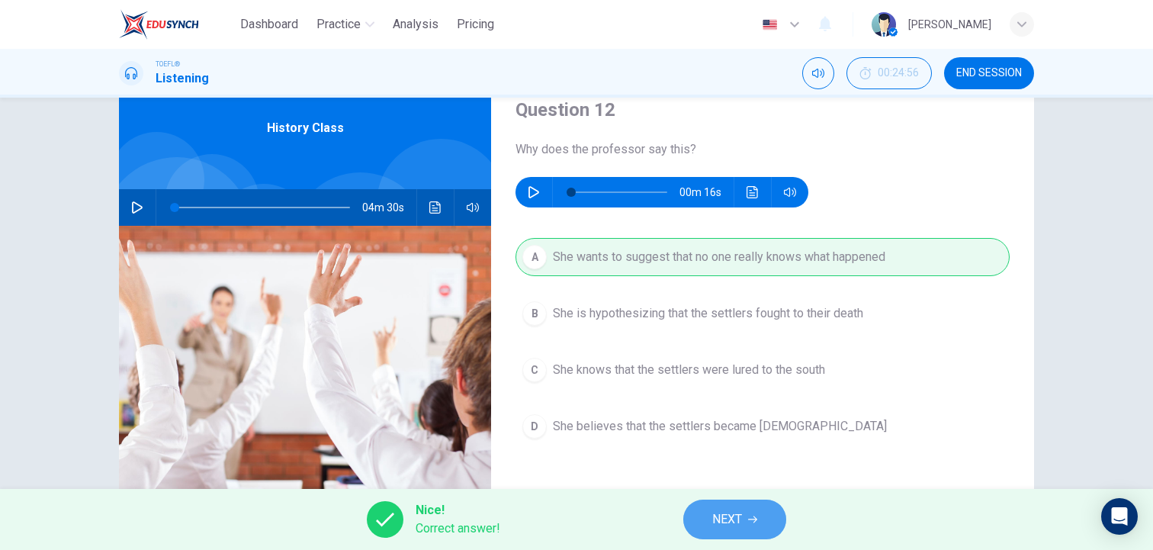
click at [732, 519] on span "NEXT" at bounding box center [727, 518] width 30 height 21
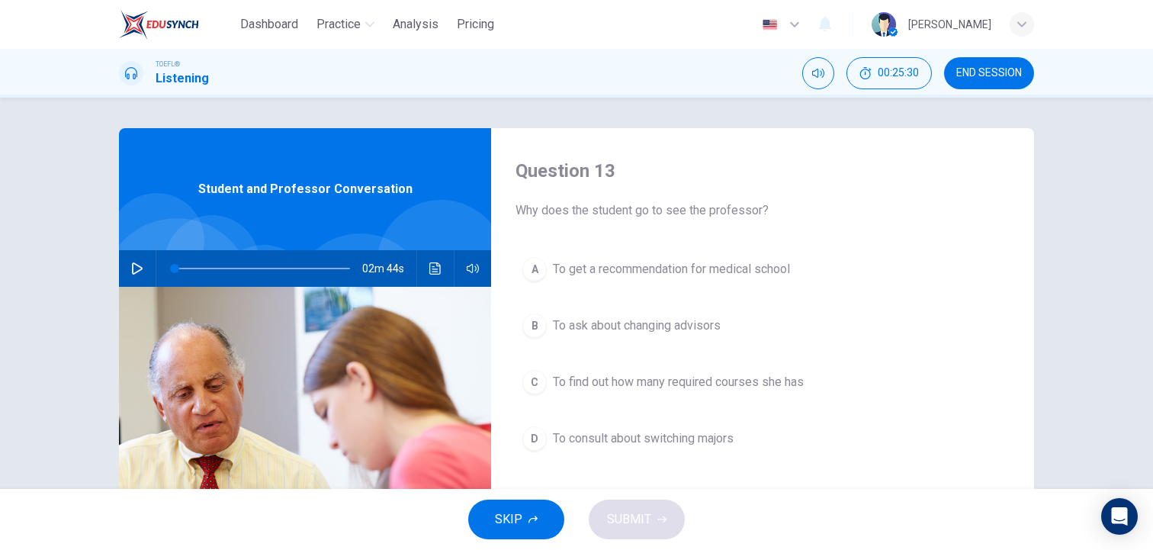
click at [139, 264] on icon "button" at bounding box center [137, 268] width 12 height 12
click at [130, 265] on button "button" at bounding box center [137, 268] width 24 height 37
click at [134, 271] on icon "button" at bounding box center [137, 268] width 12 height 12
type input "0"
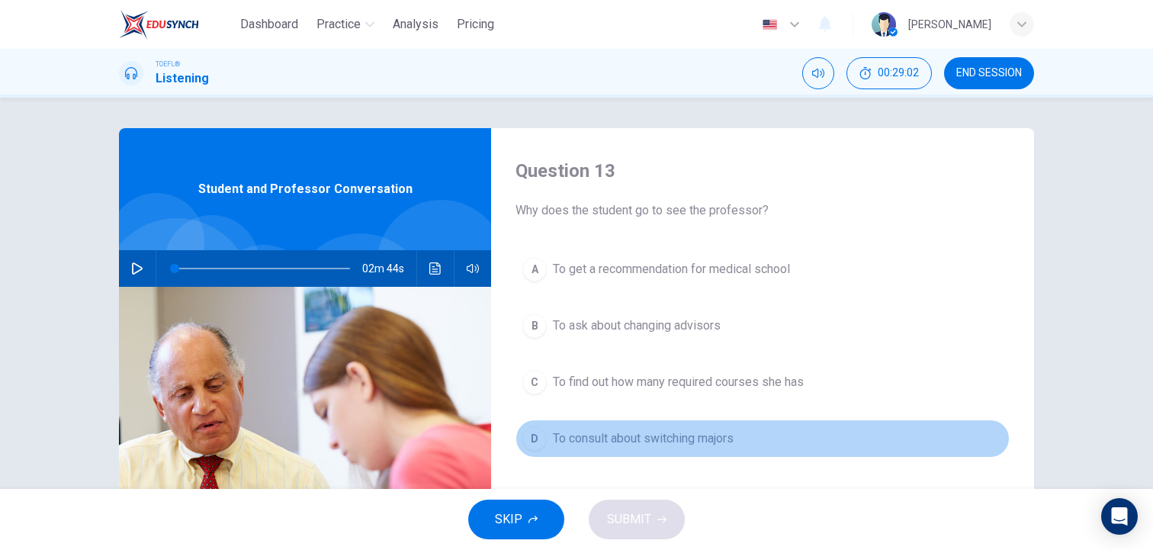
click at [534, 443] on div "D" at bounding box center [534, 438] width 24 height 24
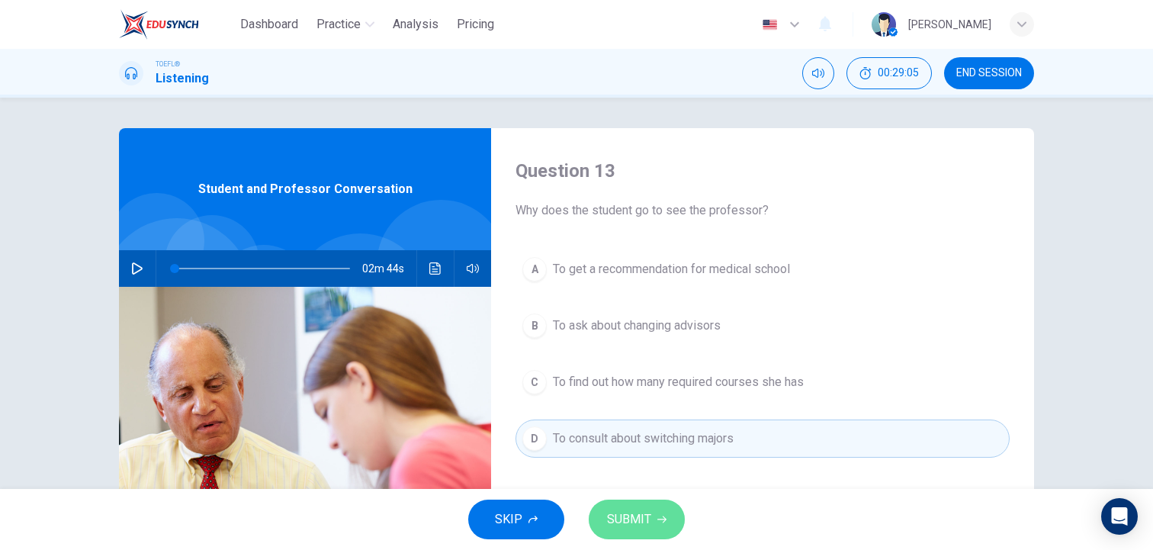
click at [633, 515] on span "SUBMIT" at bounding box center [629, 518] width 44 height 21
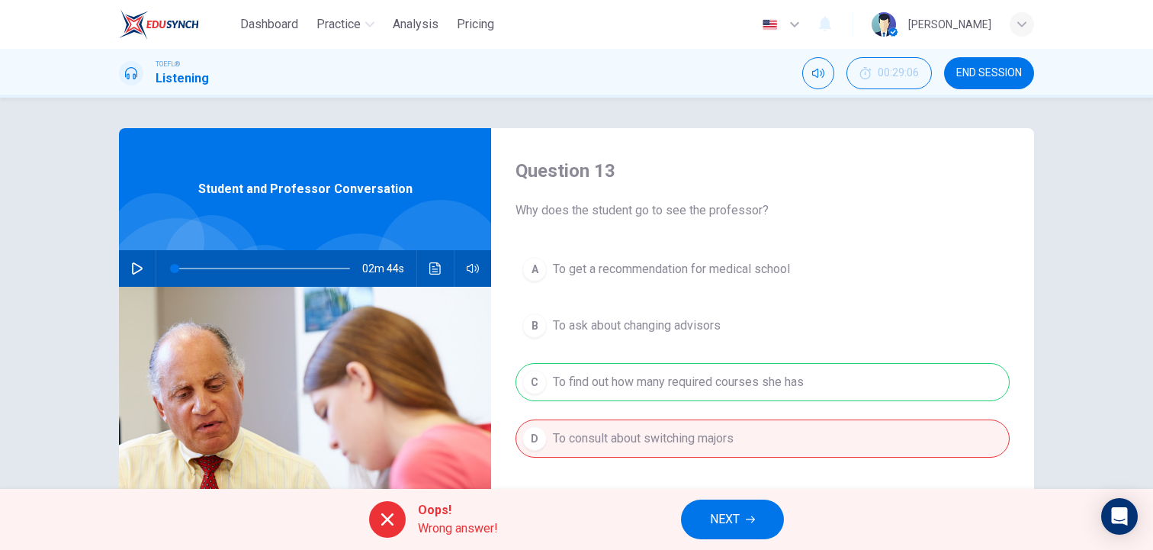
click at [744, 521] on button "NEXT" at bounding box center [732, 519] width 103 height 40
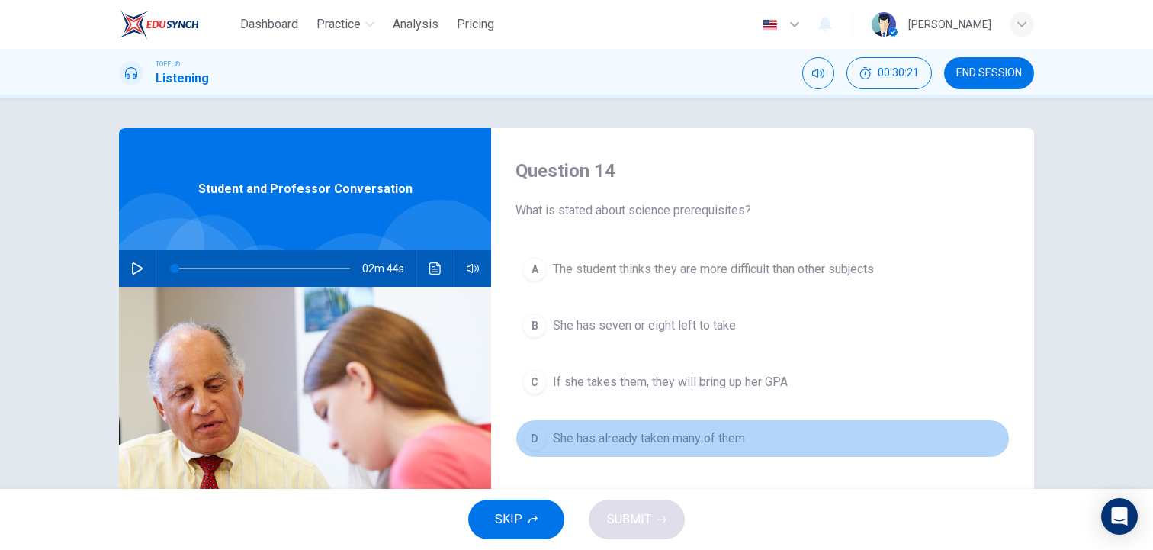
click at [720, 431] on span "She has already taken many of them" at bounding box center [649, 438] width 192 height 18
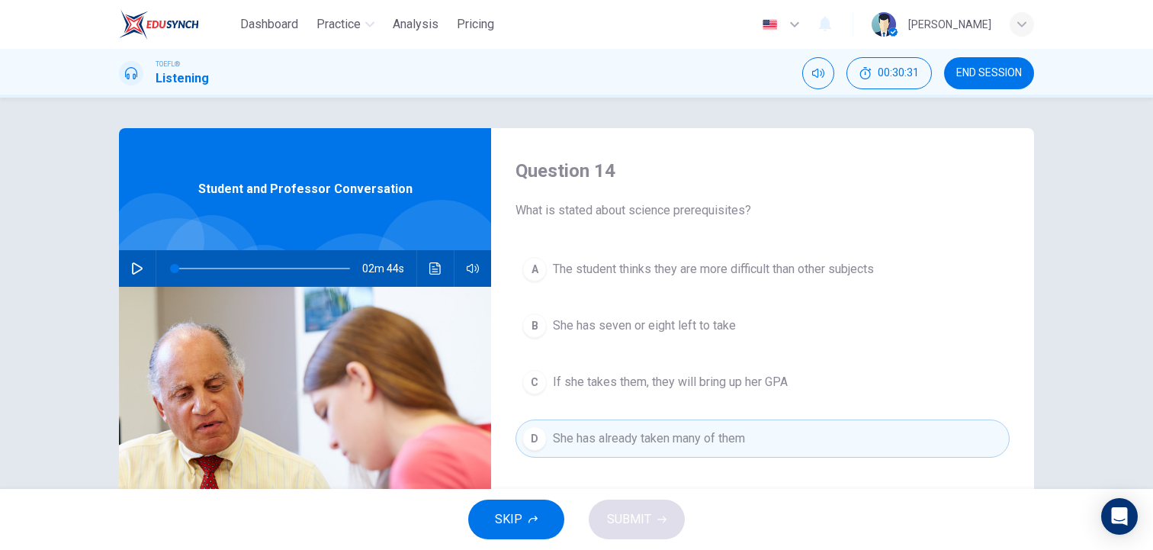
click at [657, 520] on div "SKIP SUBMIT" at bounding box center [576, 519] width 1153 height 61
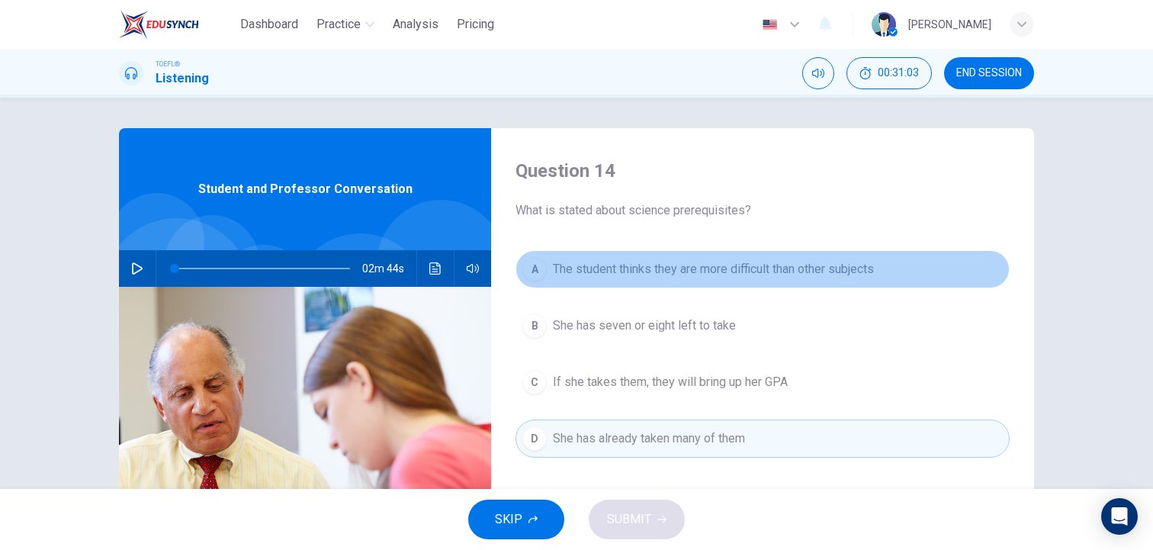
click at [715, 264] on span "The student thinks they are more difficult than other subjects" at bounding box center [713, 269] width 321 height 18
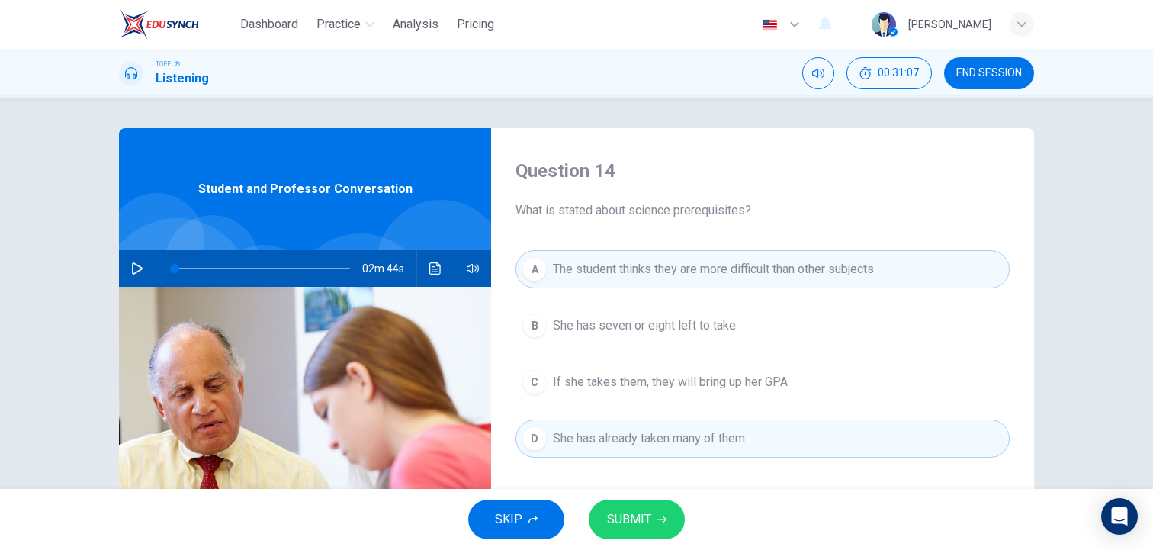
click at [649, 515] on span "SUBMIT" at bounding box center [629, 518] width 44 height 21
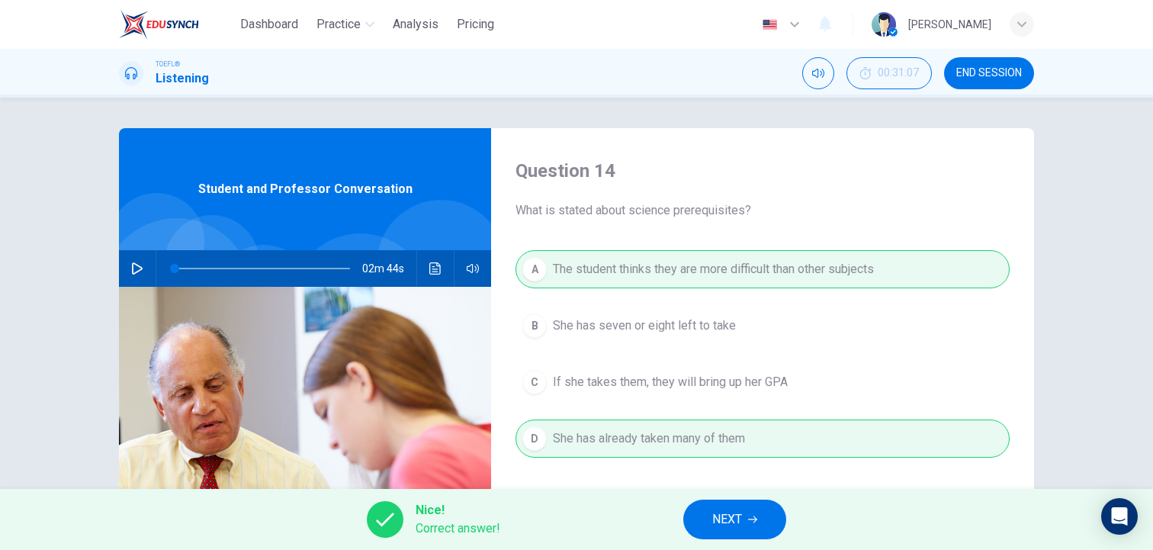
click at [714, 521] on span "NEXT" at bounding box center [727, 518] width 30 height 21
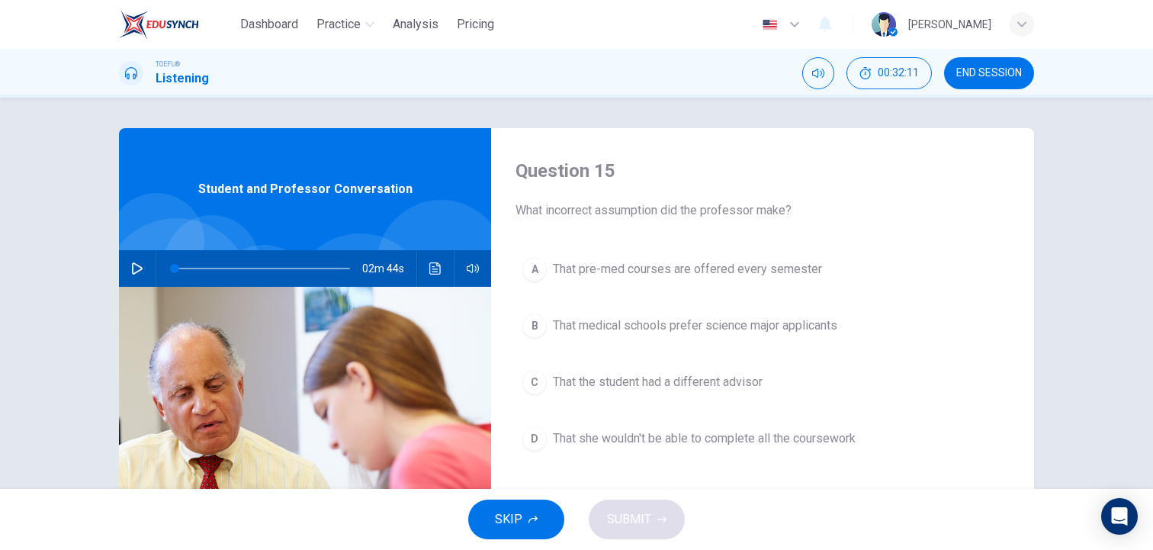
click at [622, 377] on span "That the student had a different advisor" at bounding box center [658, 382] width 210 height 18
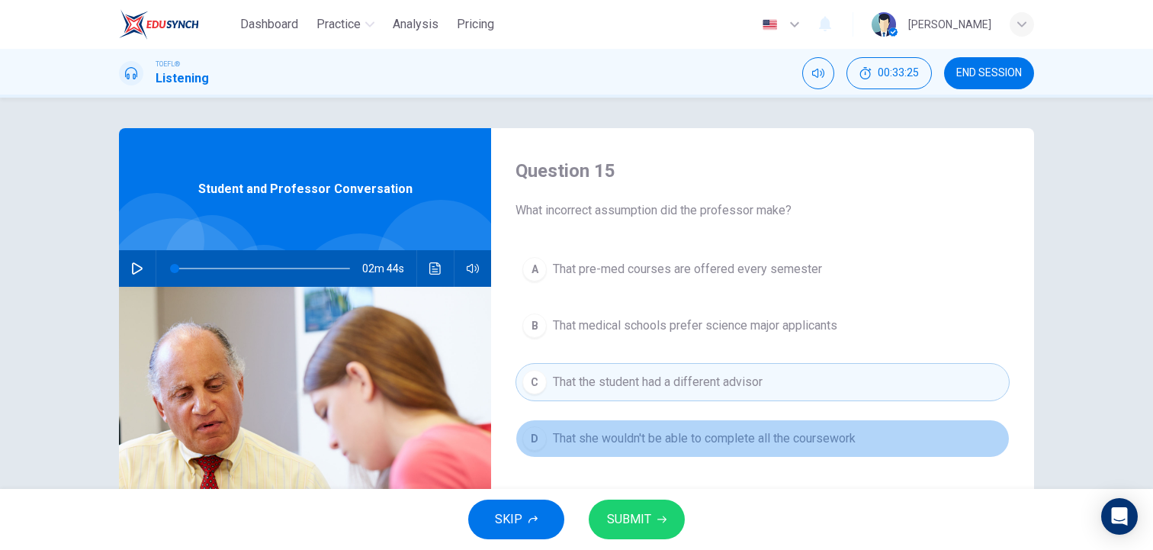
click at [565, 440] on span "That she wouldn't be able to complete all the coursework" at bounding box center [704, 438] width 303 height 18
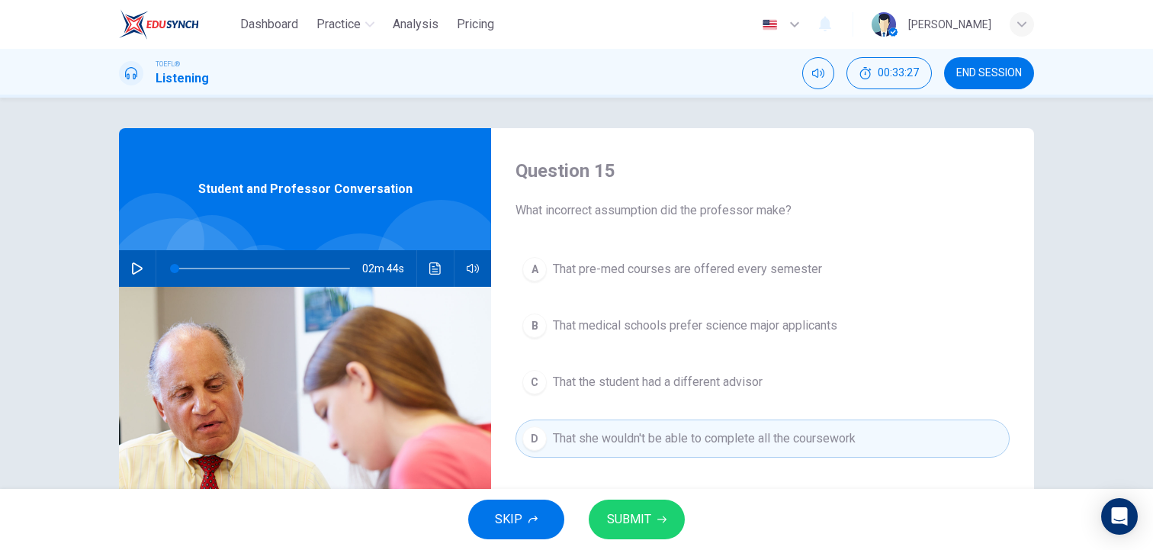
click at [646, 516] on span "SUBMIT" at bounding box center [629, 518] width 44 height 21
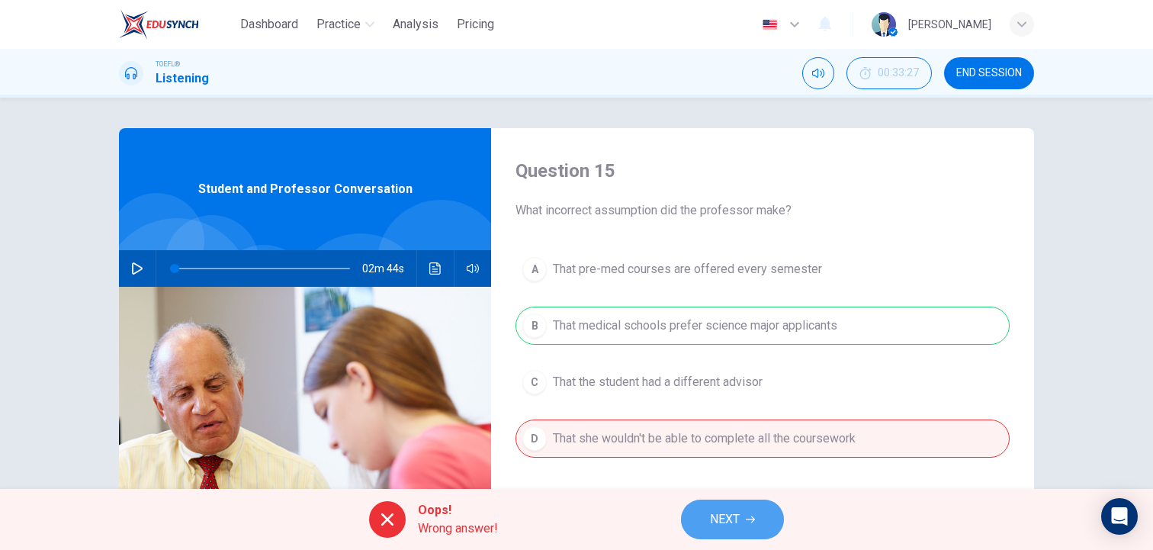
click at [724, 512] on span "NEXT" at bounding box center [725, 518] width 30 height 21
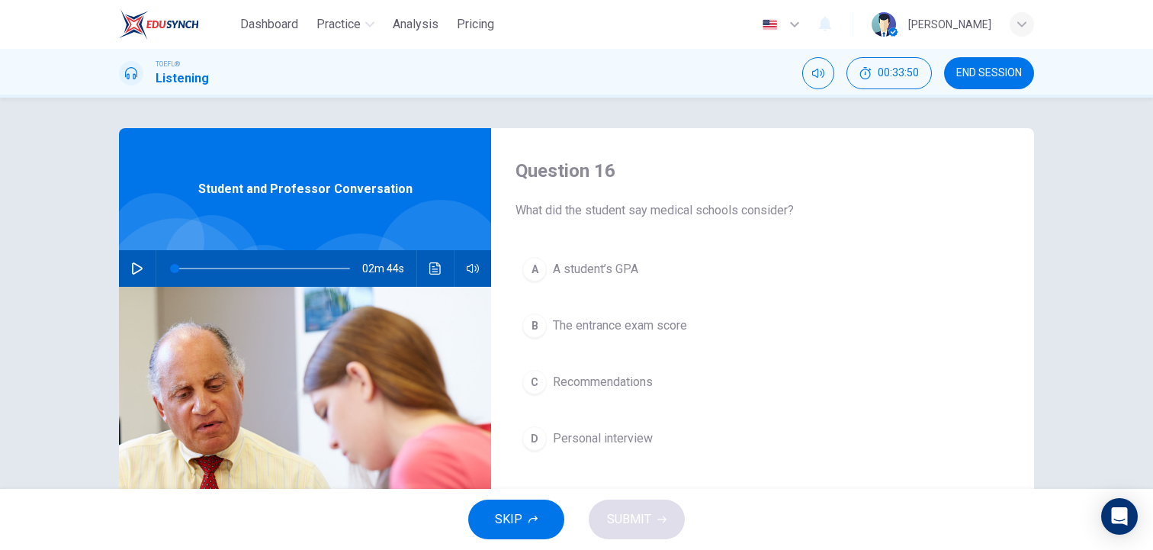
click at [537, 263] on div "A" at bounding box center [534, 269] width 24 height 24
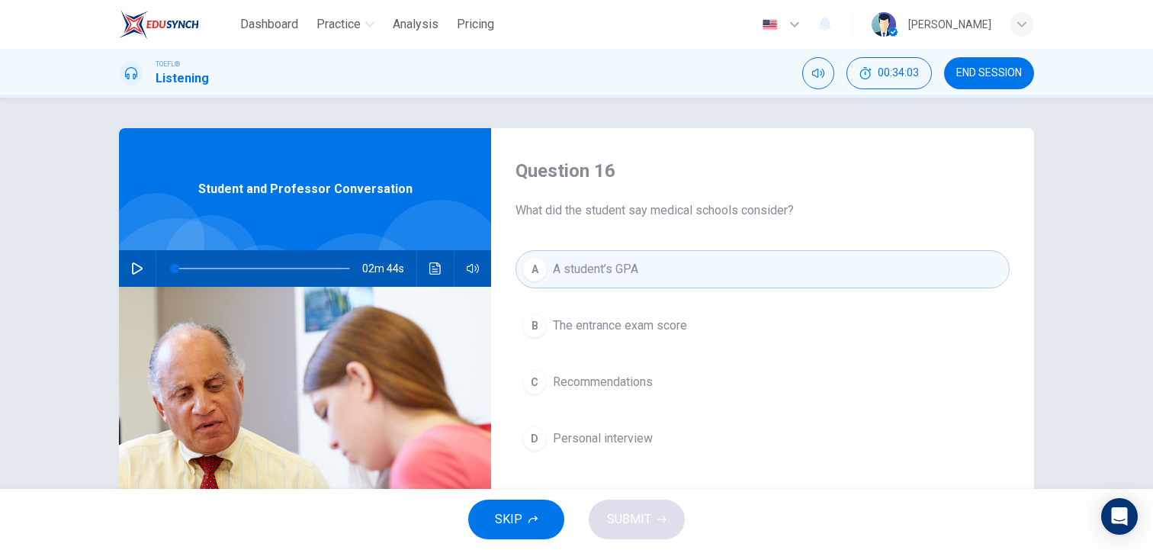
click at [563, 327] on span "The entrance exam score" at bounding box center [620, 325] width 134 height 18
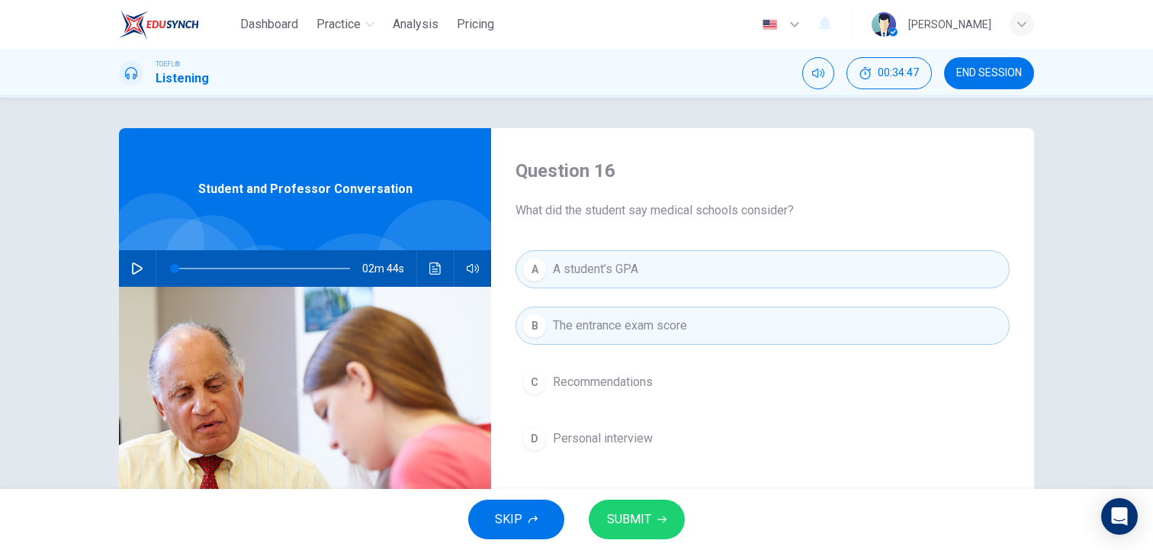
click at [642, 515] on span "SUBMIT" at bounding box center [629, 518] width 44 height 21
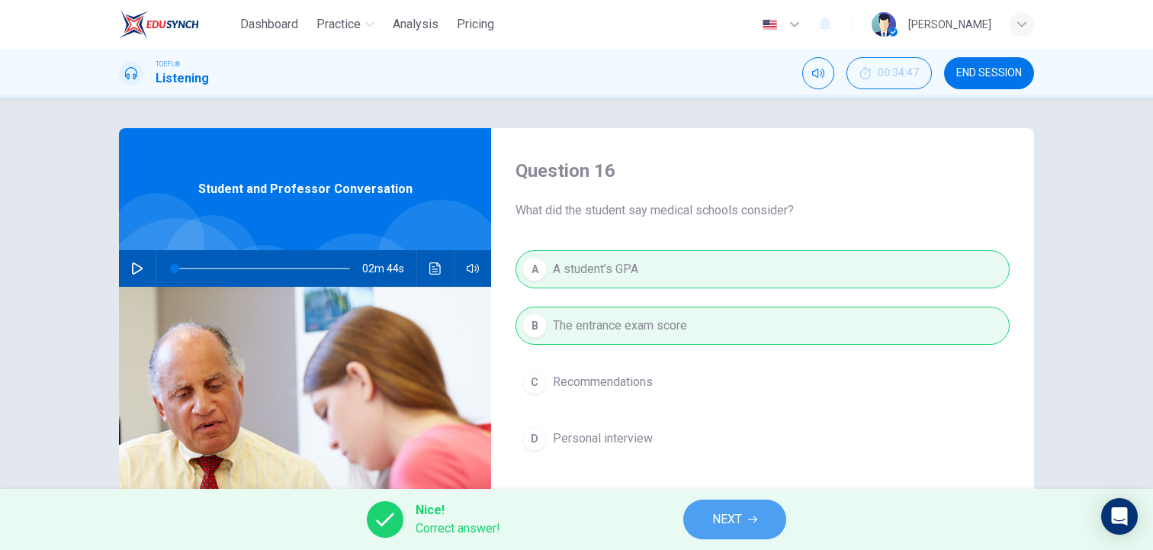
click at [733, 521] on span "NEXT" at bounding box center [727, 518] width 30 height 21
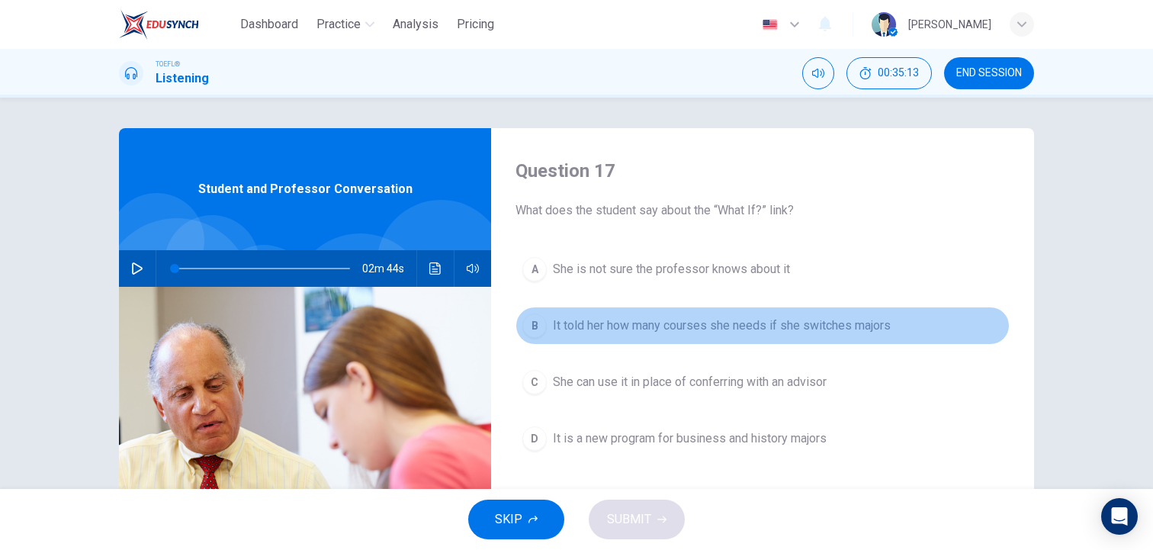
click at [554, 320] on span "It told her how many courses she needs if she switches majors" at bounding box center [722, 325] width 338 height 18
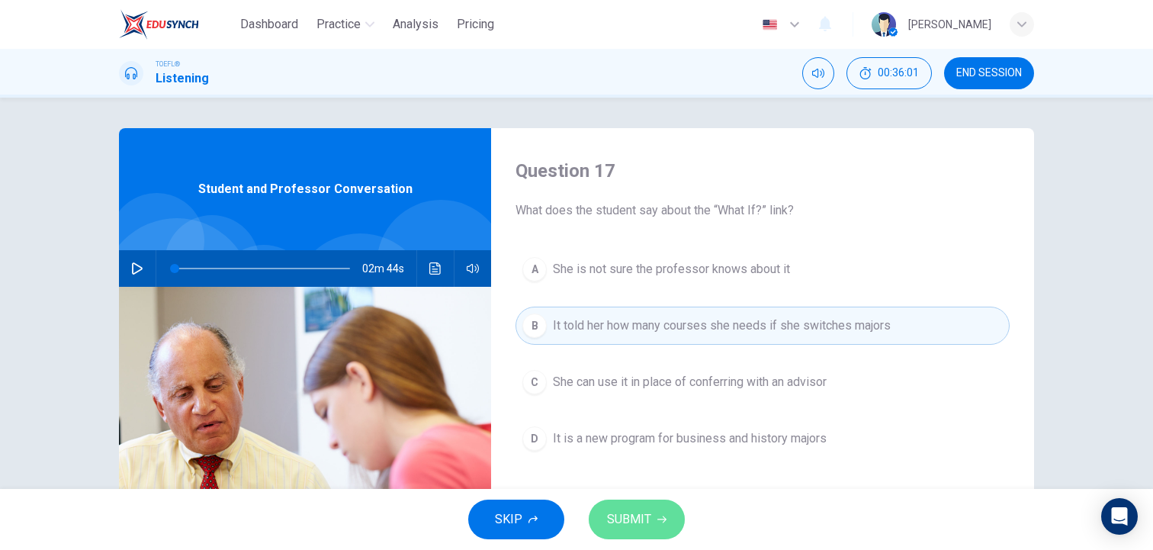
click at [648, 522] on span "SUBMIT" at bounding box center [629, 518] width 44 height 21
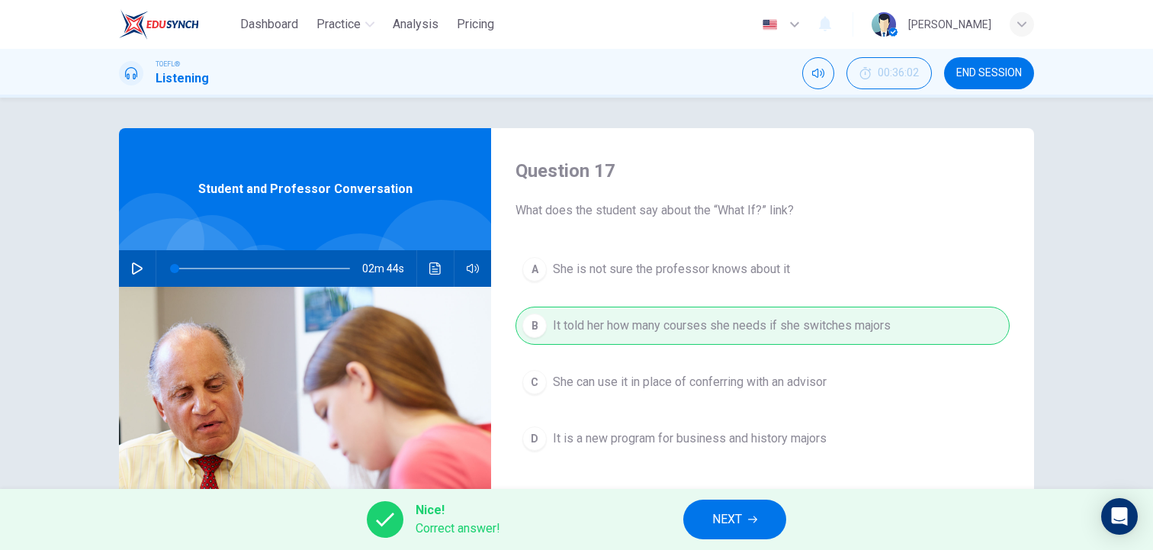
click at [716, 521] on span "NEXT" at bounding box center [727, 518] width 30 height 21
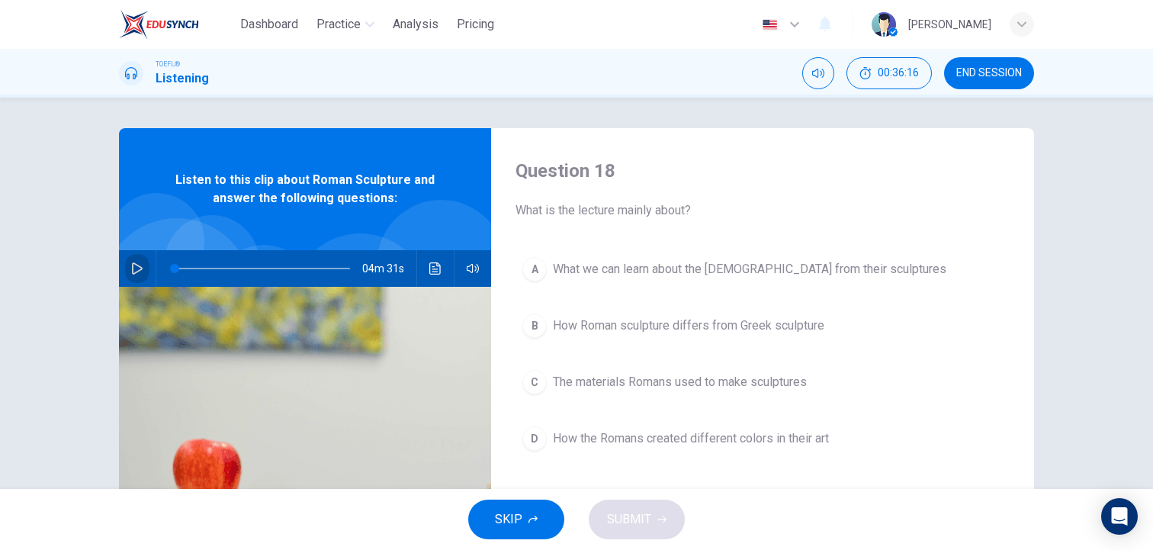
click at [134, 271] on icon "button" at bounding box center [137, 268] width 12 height 12
type input "0"
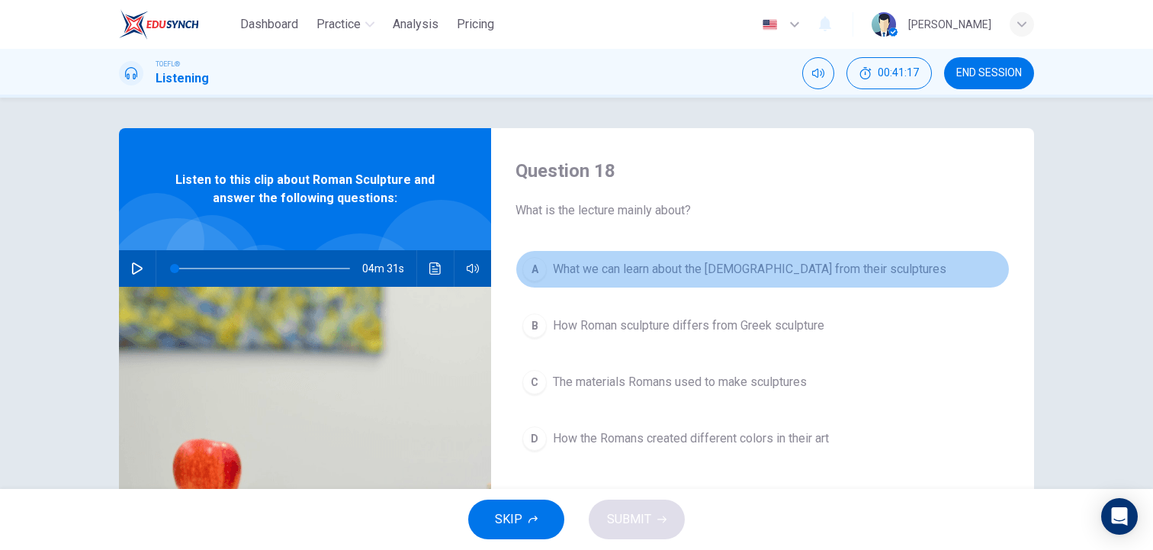
click at [544, 265] on div "A" at bounding box center [534, 269] width 24 height 24
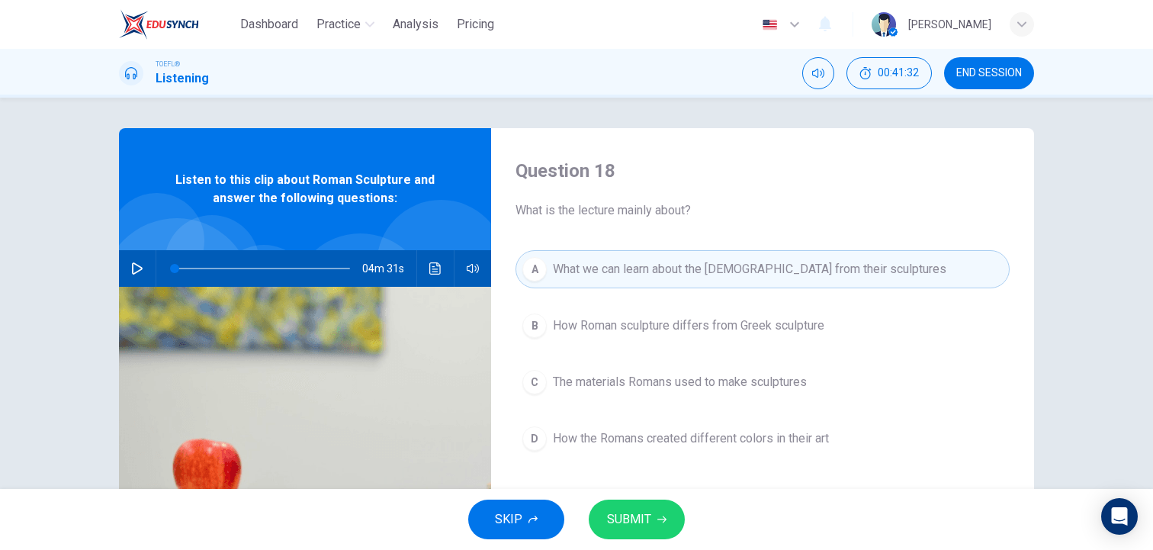
click at [637, 520] on span "SUBMIT" at bounding box center [629, 518] width 44 height 21
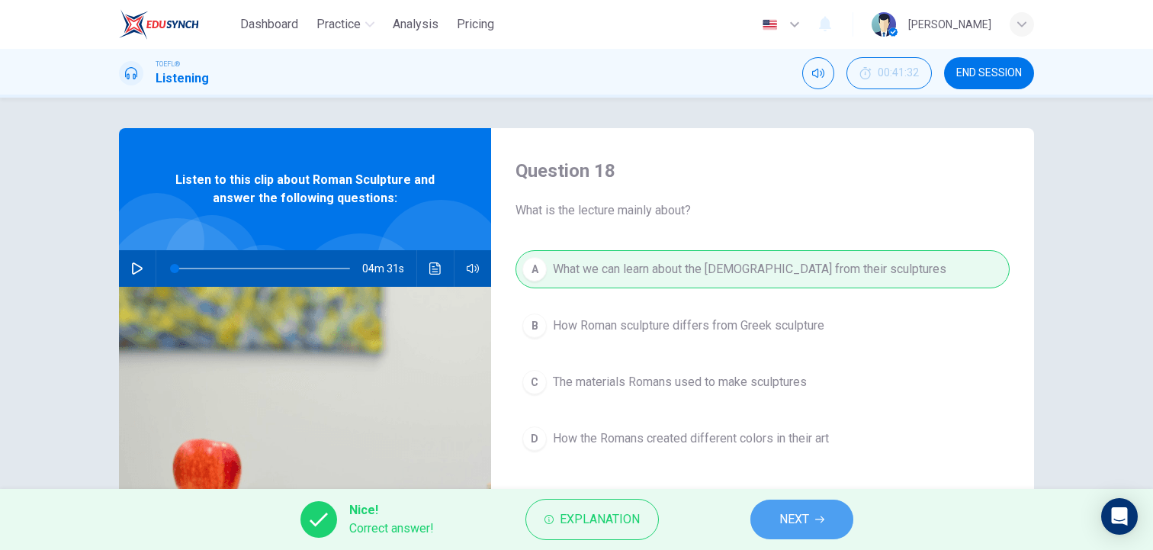
click at [793, 518] on span "NEXT" at bounding box center [794, 518] width 30 height 21
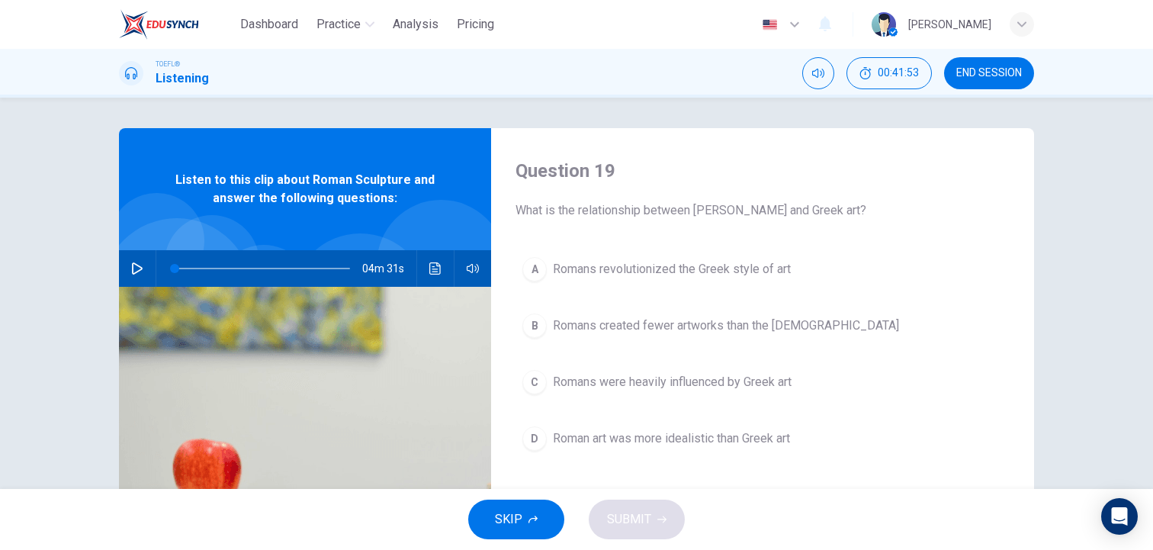
click at [550, 441] on button "D Roman art was more idealistic than Greek art" at bounding box center [762, 438] width 494 height 38
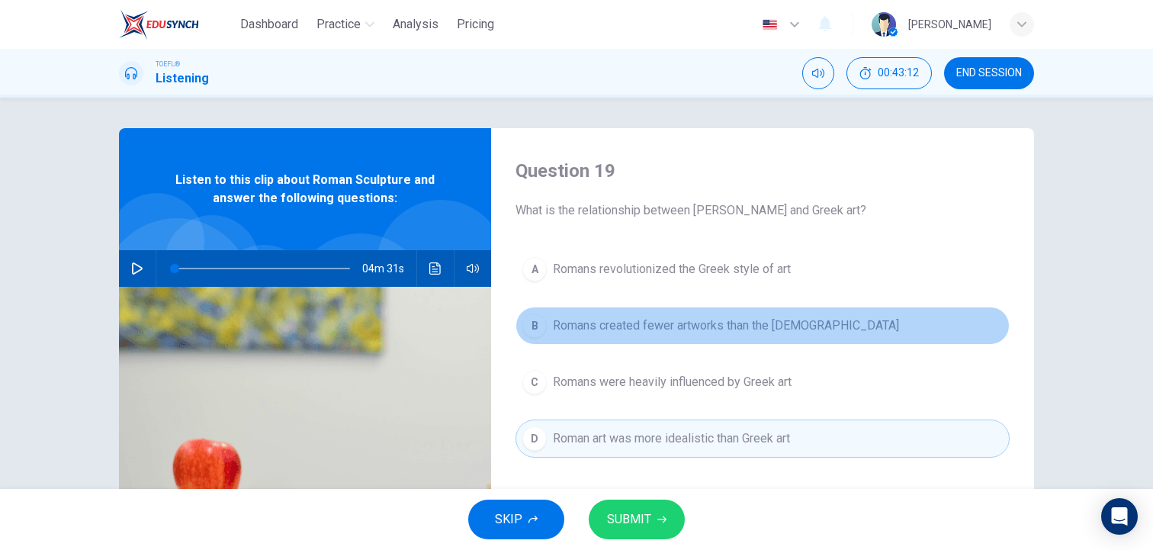
click at [547, 332] on button "[PERSON_NAME] created fewer artworks than the [DEMOGRAPHIC_DATA]" at bounding box center [762, 325] width 494 height 38
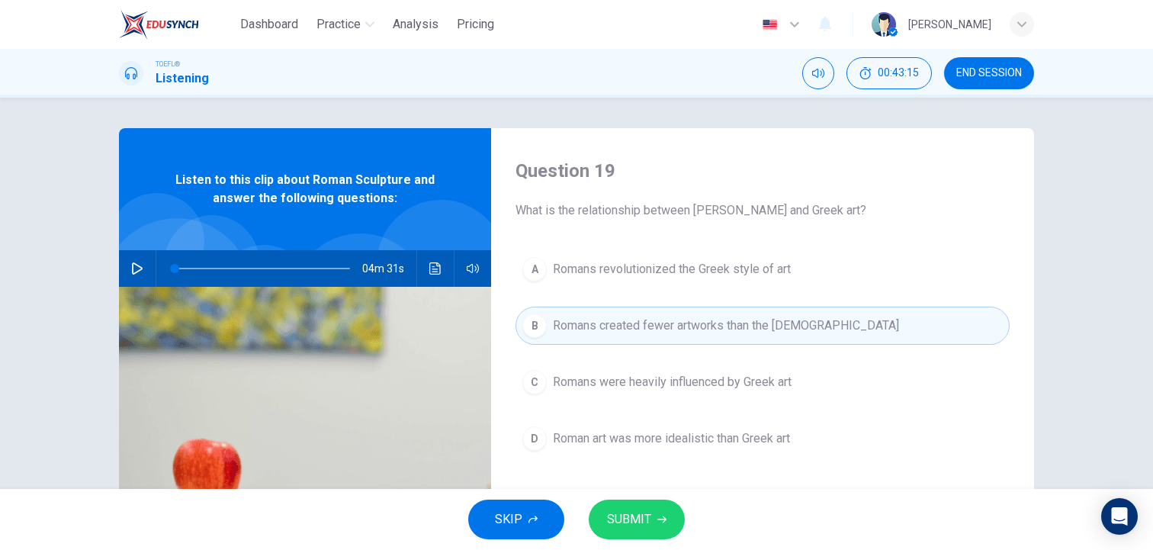
click at [546, 382] on div "C" at bounding box center [534, 382] width 24 height 24
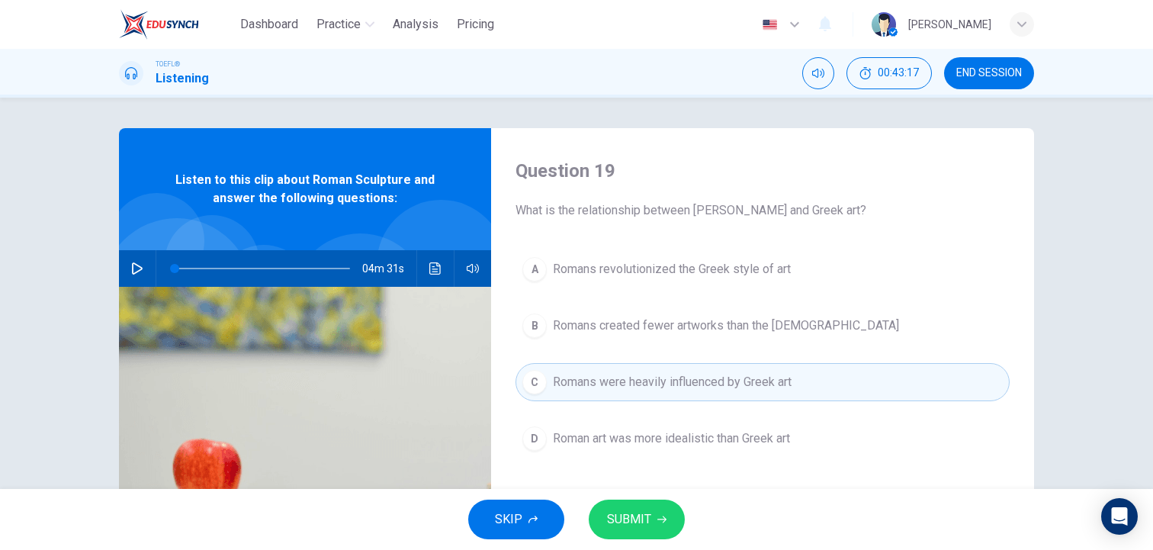
click at [640, 526] on span "SUBMIT" at bounding box center [629, 518] width 44 height 21
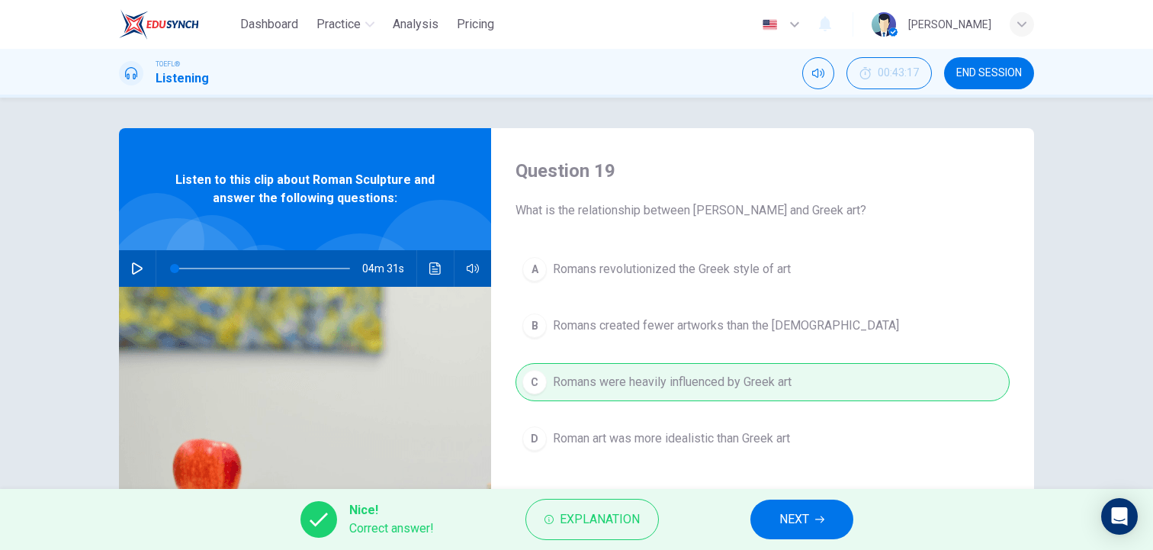
click at [777, 518] on button "NEXT" at bounding box center [801, 519] width 103 height 40
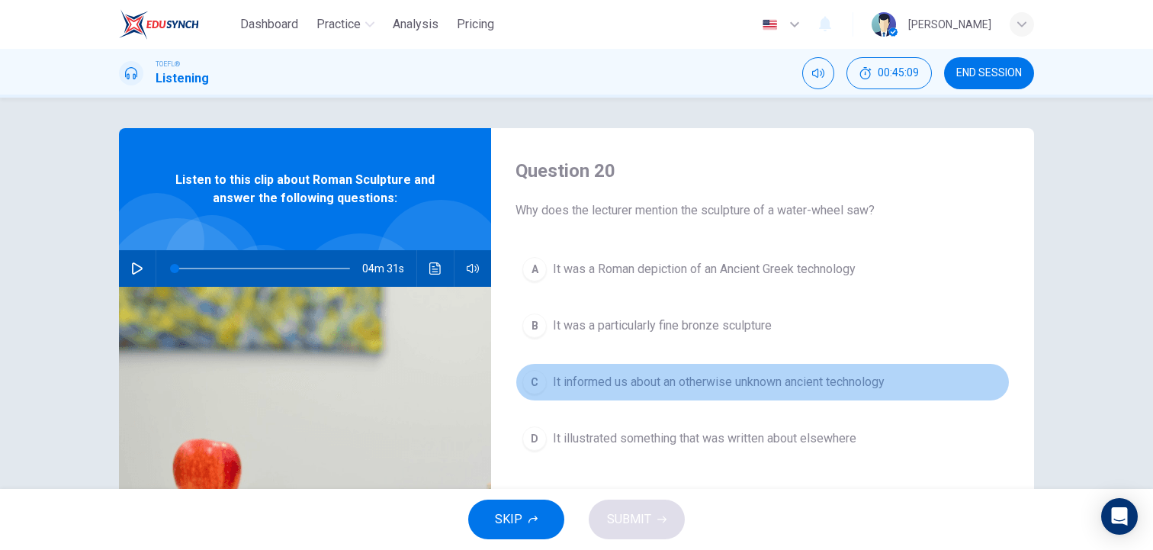
click at [544, 386] on div "C" at bounding box center [534, 382] width 24 height 24
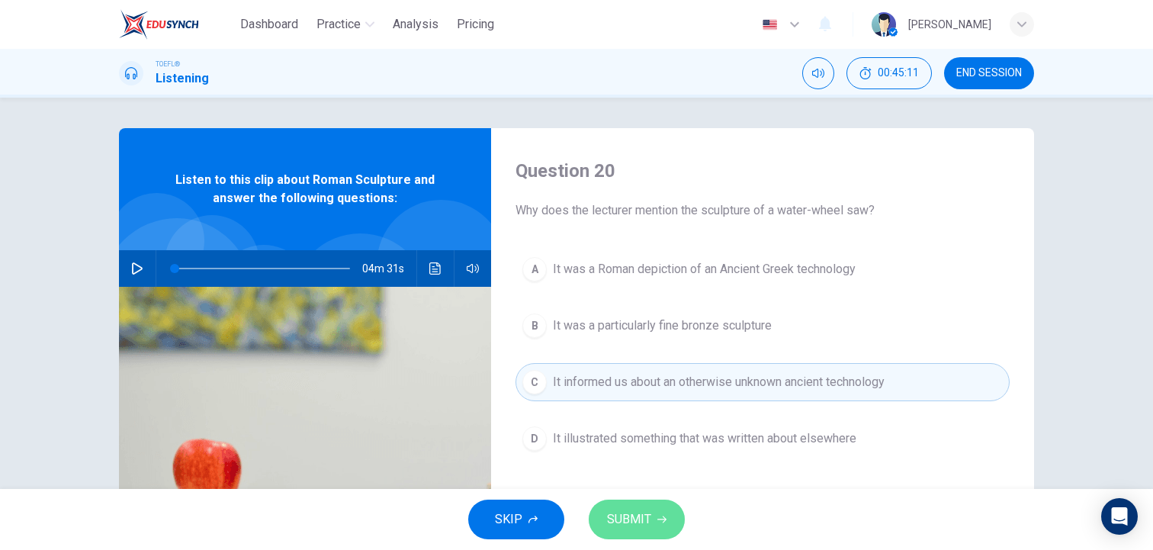
click at [637, 521] on span "SUBMIT" at bounding box center [629, 518] width 44 height 21
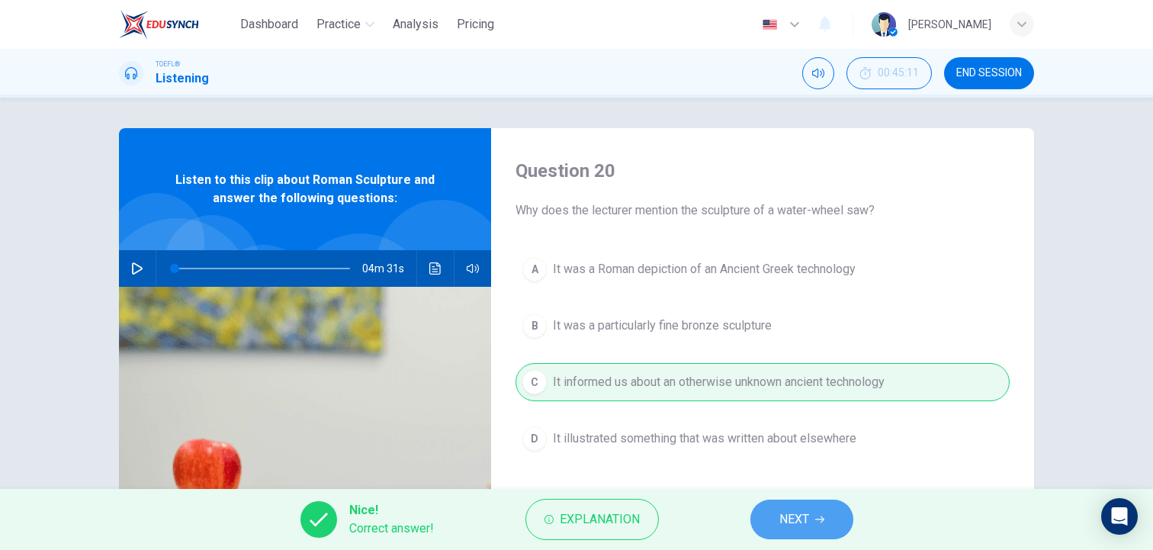
click at [791, 525] on span "NEXT" at bounding box center [794, 518] width 30 height 21
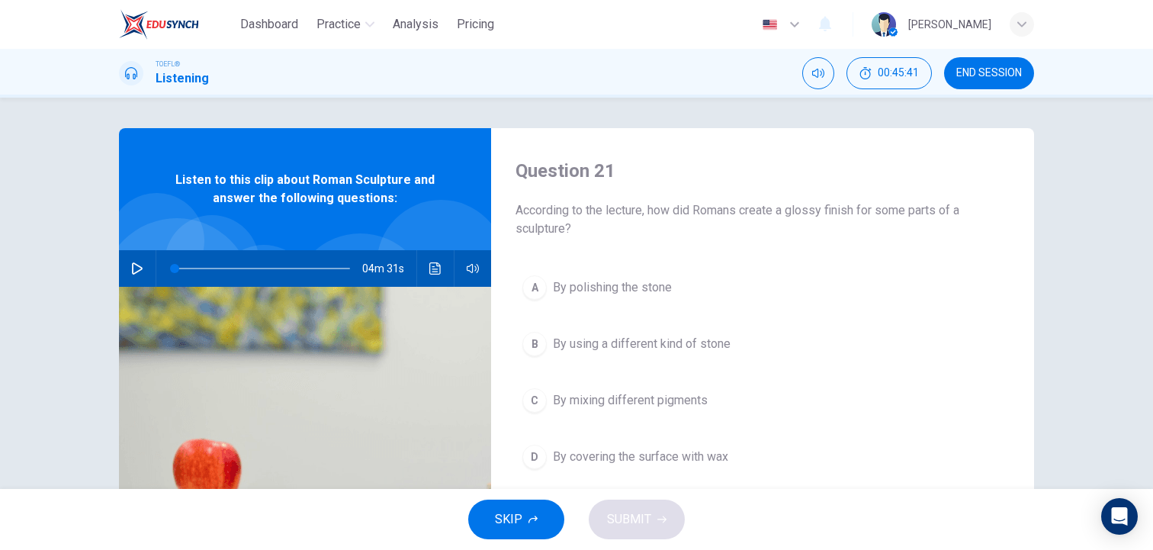
click at [547, 347] on button "B By using a different kind of stone" at bounding box center [762, 344] width 494 height 38
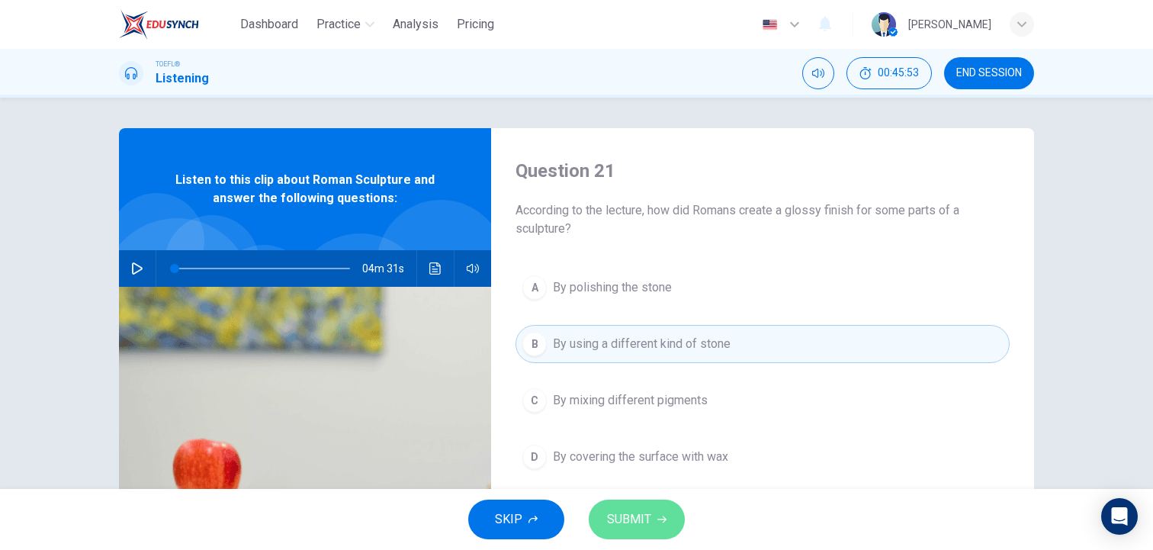
click at [640, 512] on span "SUBMIT" at bounding box center [629, 518] width 44 height 21
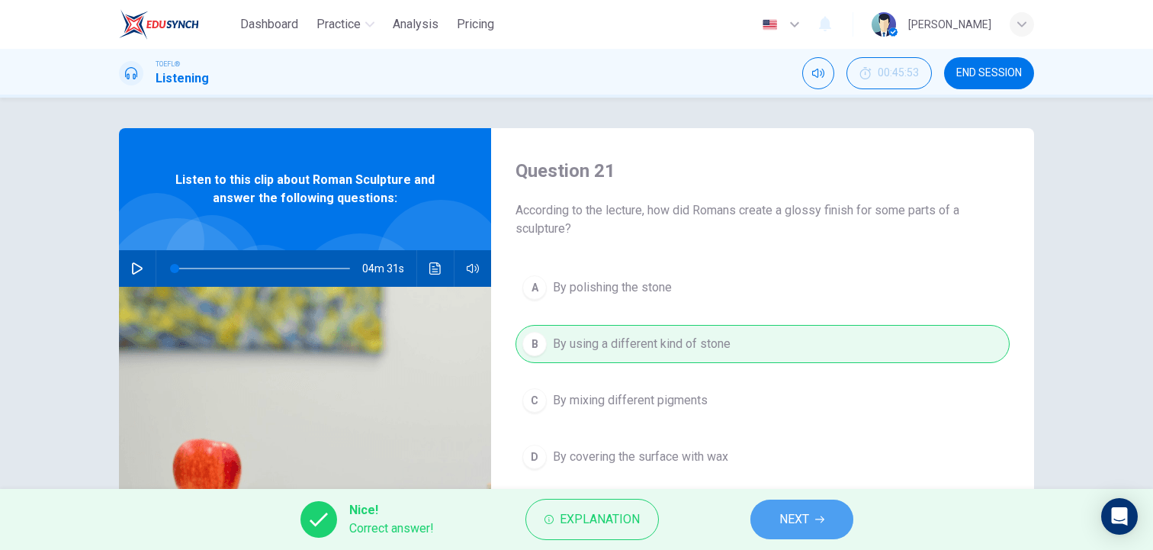
click at [807, 519] on span "NEXT" at bounding box center [794, 518] width 30 height 21
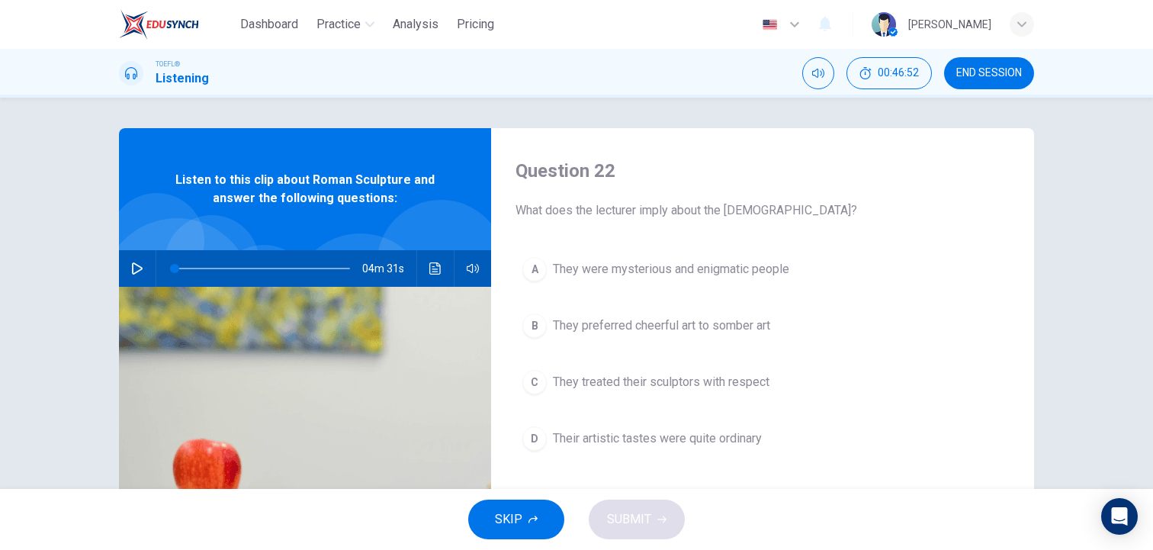
click at [531, 331] on div "B" at bounding box center [534, 325] width 24 height 24
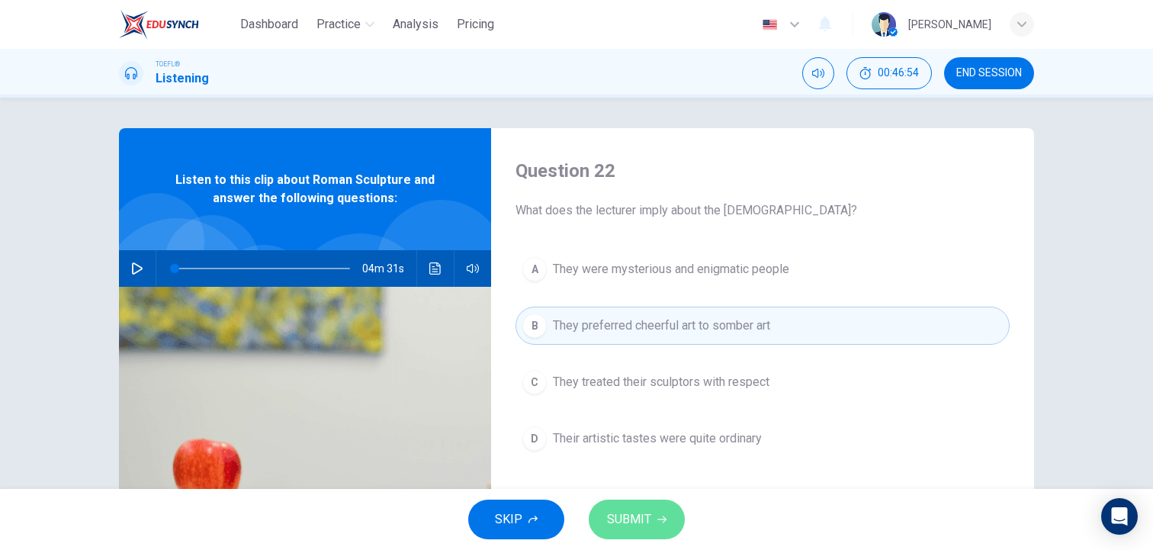
click at [626, 518] on span "SUBMIT" at bounding box center [629, 518] width 44 height 21
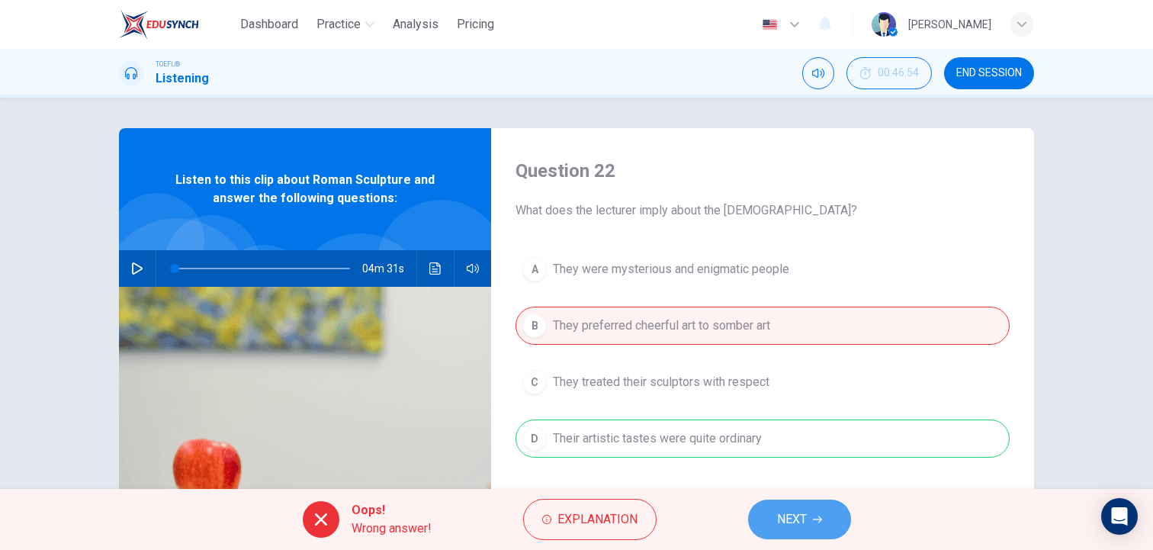
click at [796, 518] on span "NEXT" at bounding box center [792, 518] width 30 height 21
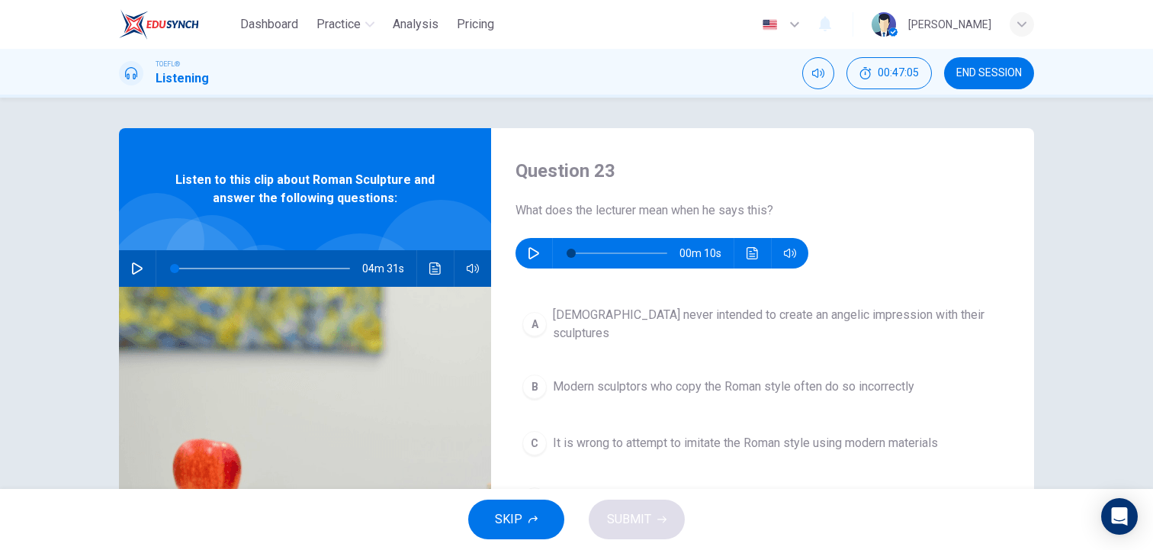
click at [654, 178] on h4 "Question 23" at bounding box center [762, 171] width 494 height 24
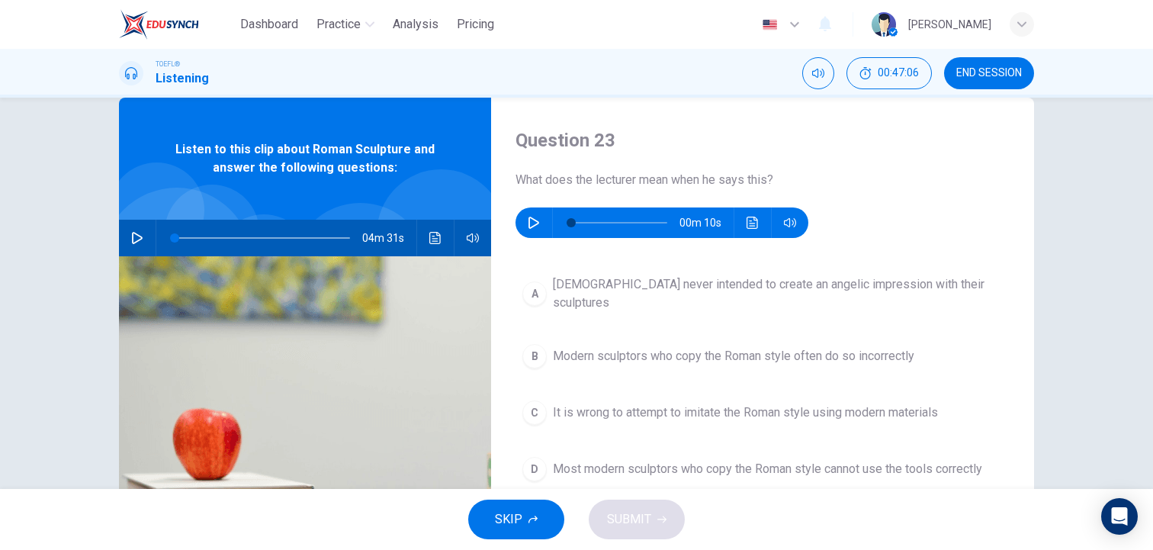
scroll to position [61, 0]
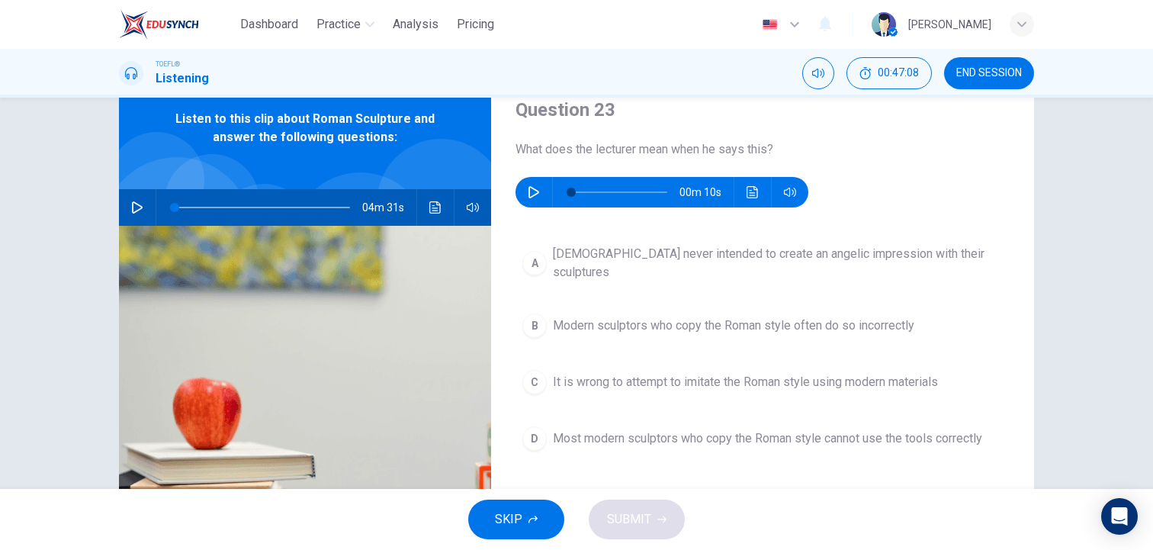
click at [525, 187] on button "button" at bounding box center [533, 192] width 24 height 30
click at [530, 194] on icon "button" at bounding box center [534, 192] width 12 height 12
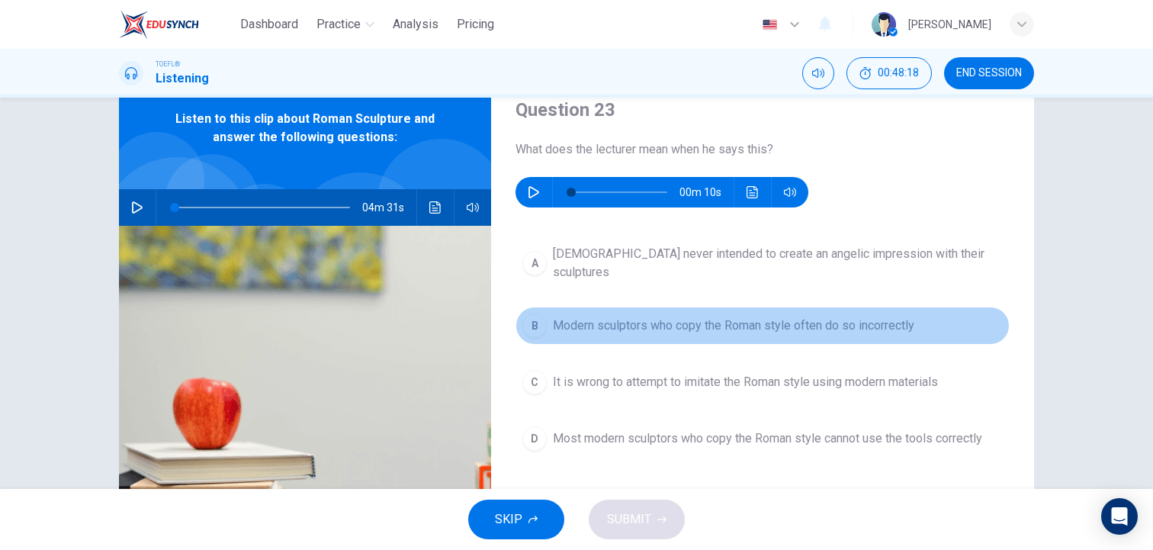
click at [584, 316] on span "Modern sculptors who copy the Roman style often do so incorrectly" at bounding box center [733, 325] width 361 height 18
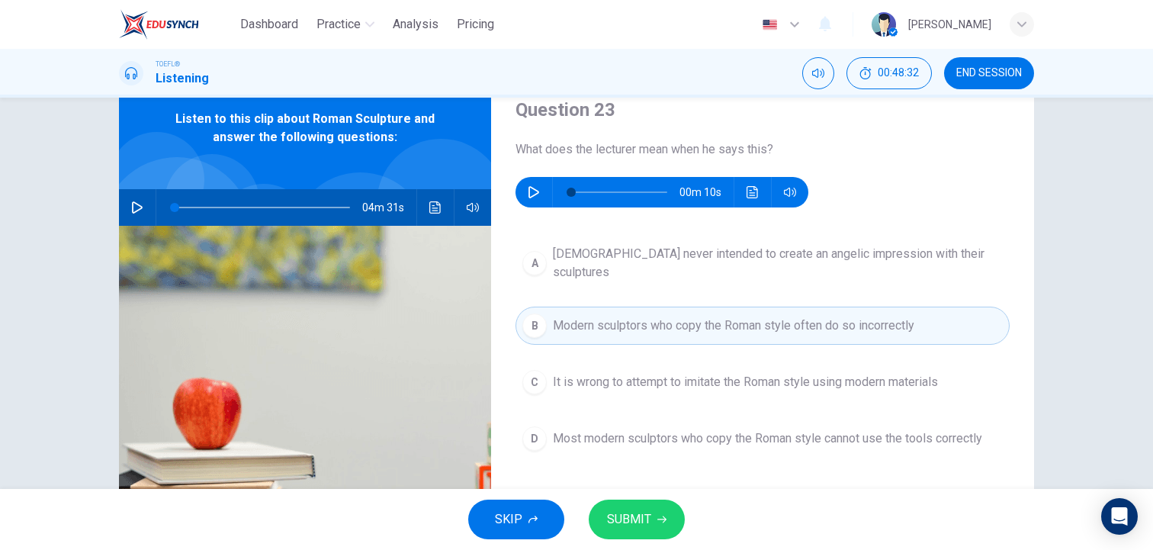
click at [538, 185] on button "button" at bounding box center [533, 192] width 24 height 30
type input "0"
click at [617, 521] on span "SUBMIT" at bounding box center [629, 518] width 44 height 21
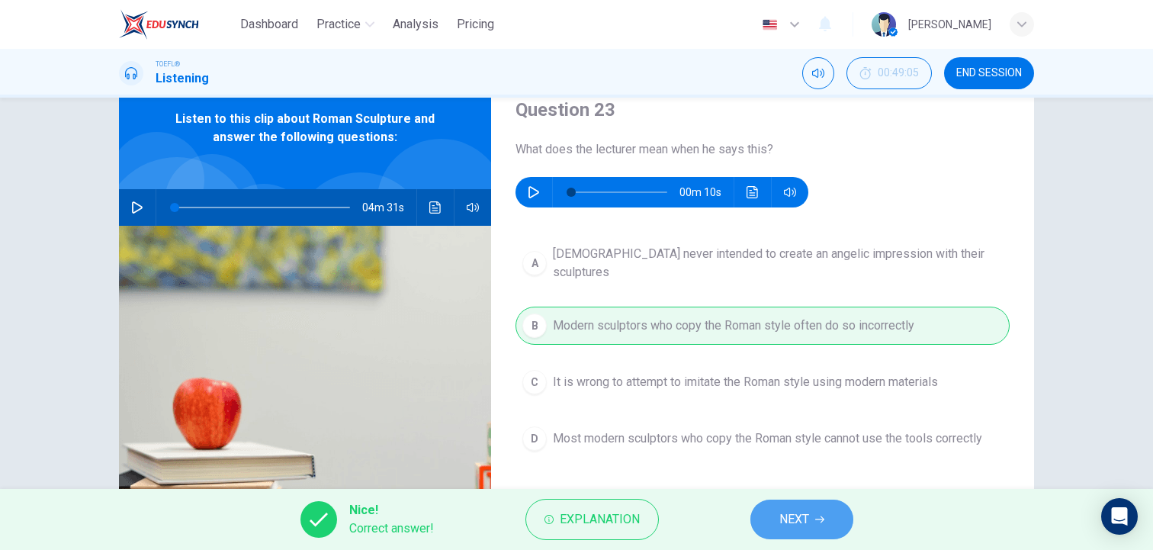
click at [789, 518] on span "NEXT" at bounding box center [794, 518] width 30 height 21
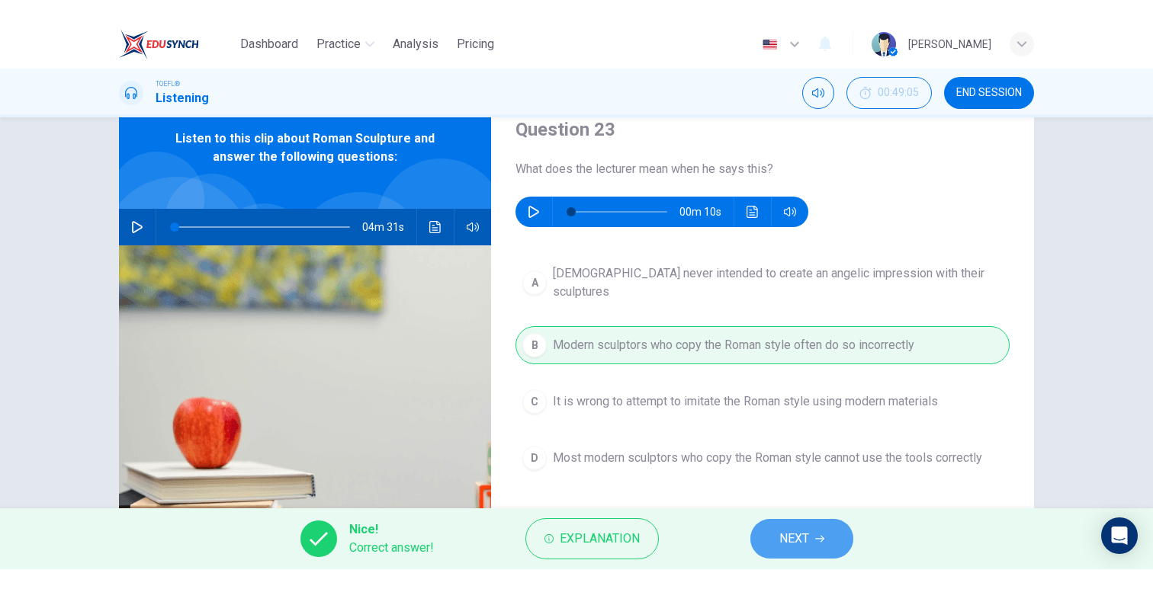
scroll to position [0, 0]
